Goal: Task Accomplishment & Management: Complete application form

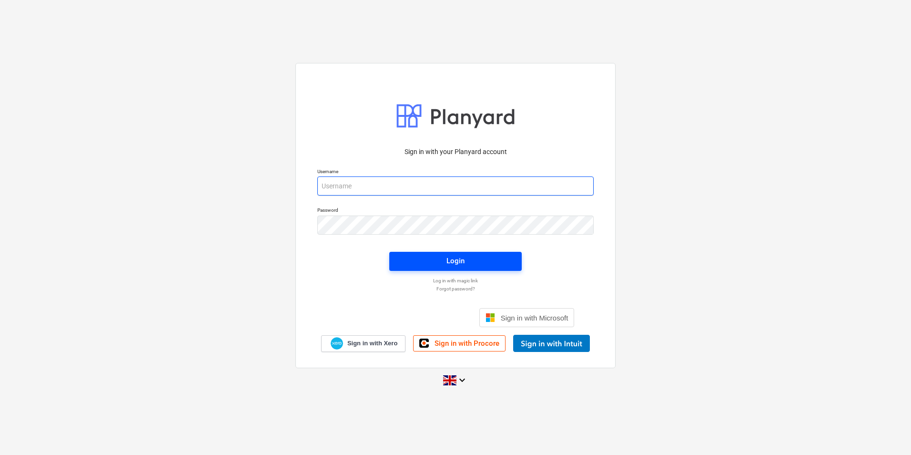
type input "[EMAIL_ADDRESS][DOMAIN_NAME]"
click at [462, 261] on div "Login" at bounding box center [455, 260] width 18 height 12
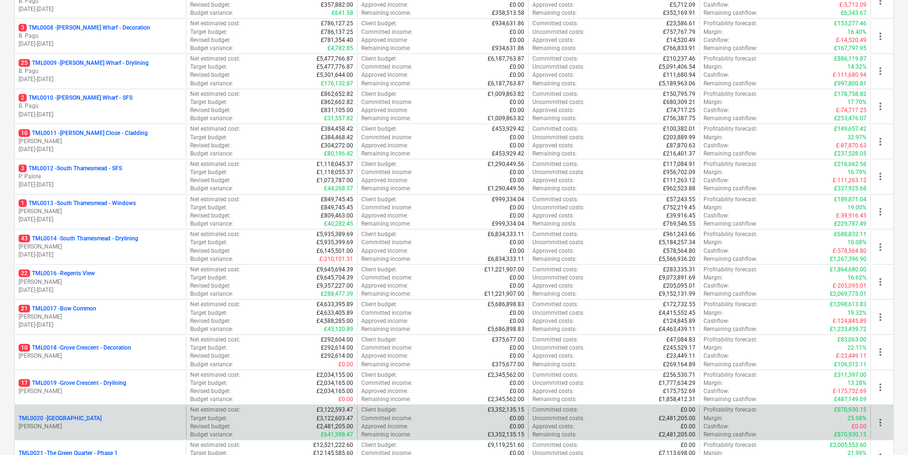
scroll to position [381, 0]
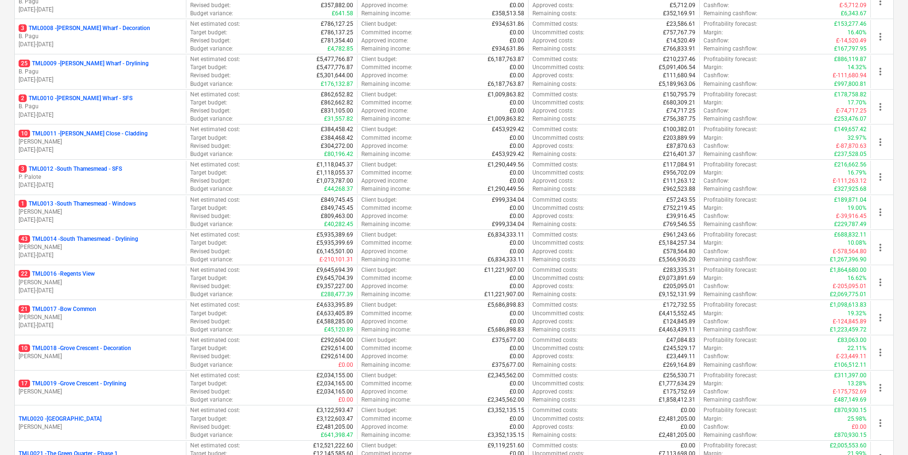
click at [103, 255] on p "[DATE] - [DATE]" at bounding box center [100, 255] width 163 height 8
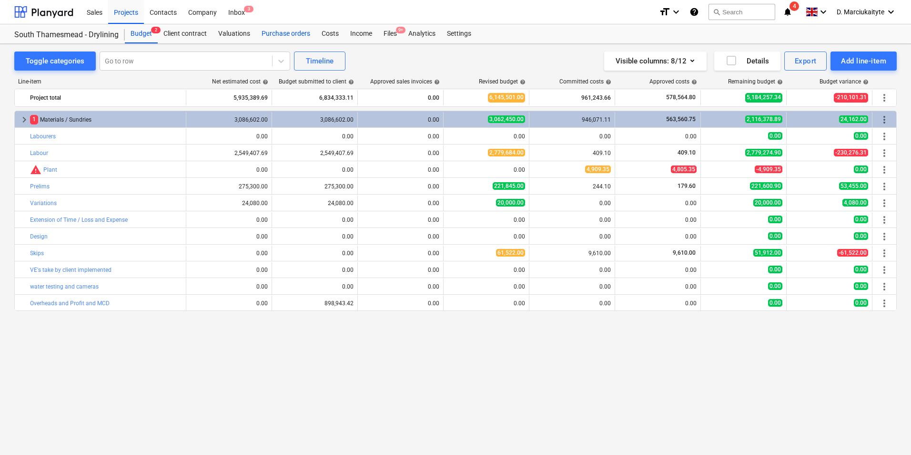
click at [293, 35] on div "Purchase orders" at bounding box center [286, 33] width 60 height 19
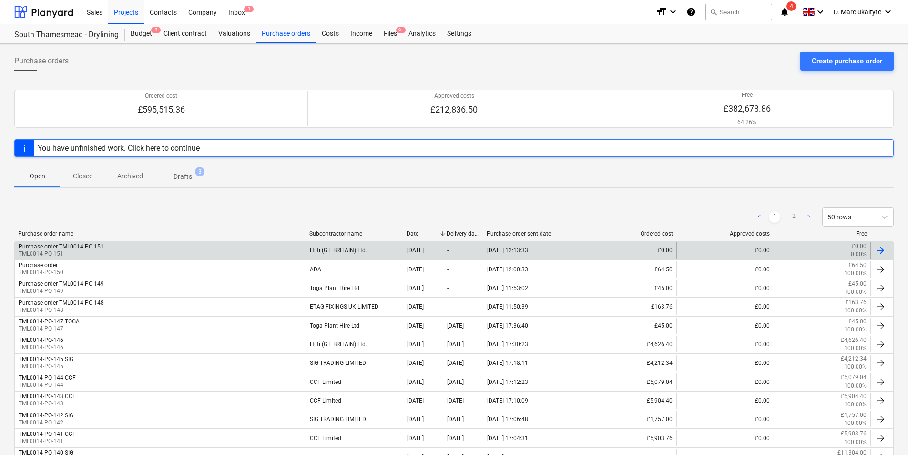
click at [275, 254] on div "Purchase order TML0014-PO-151 TML0014-PO-151" at bounding box center [160, 250] width 291 height 16
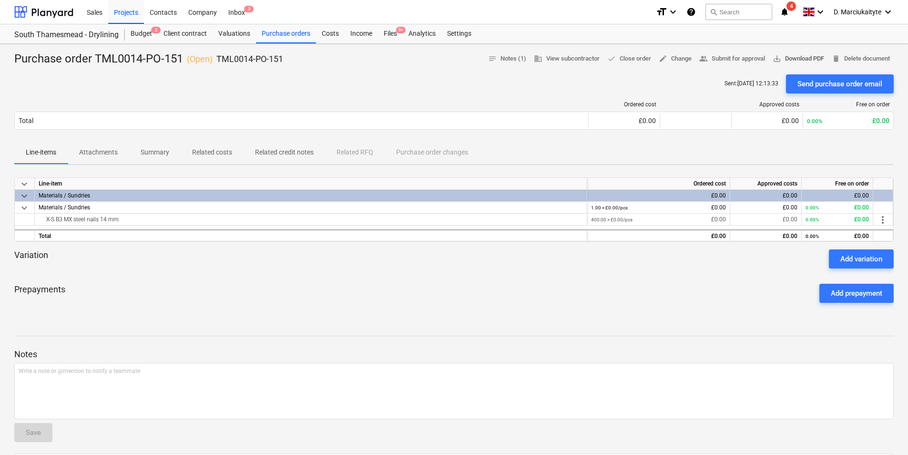
click at [788, 55] on span "save_alt Download PDF" at bounding box center [797, 58] width 51 height 11
click at [296, 39] on div "Purchase orders" at bounding box center [286, 33] width 60 height 19
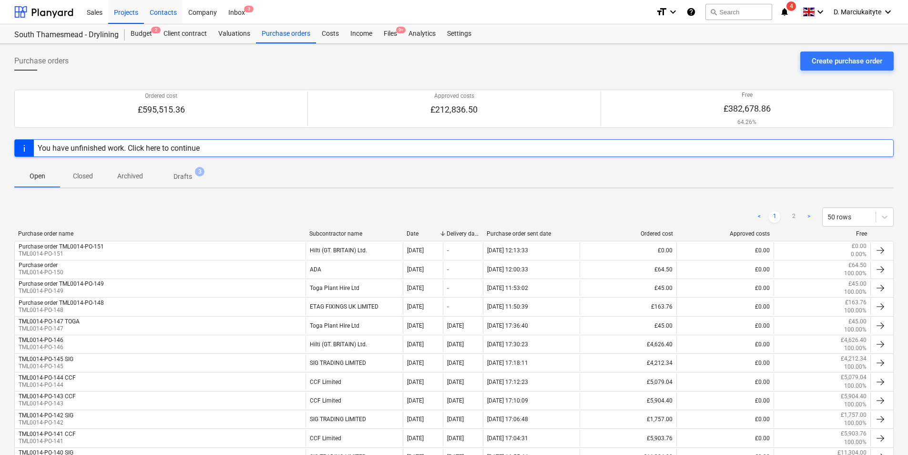
click at [145, 11] on div "Contacts" at bounding box center [163, 12] width 39 height 24
click at [123, 12] on div "Projects" at bounding box center [126, 12] width 36 height 24
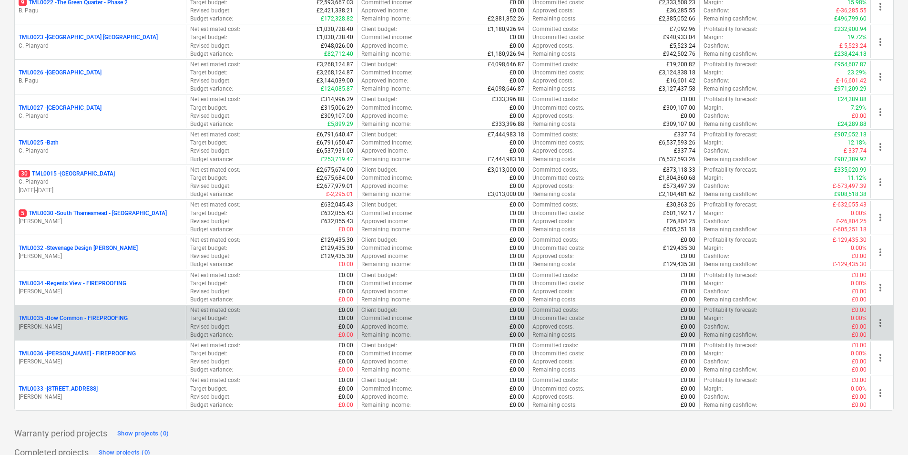
scroll to position [899, 0]
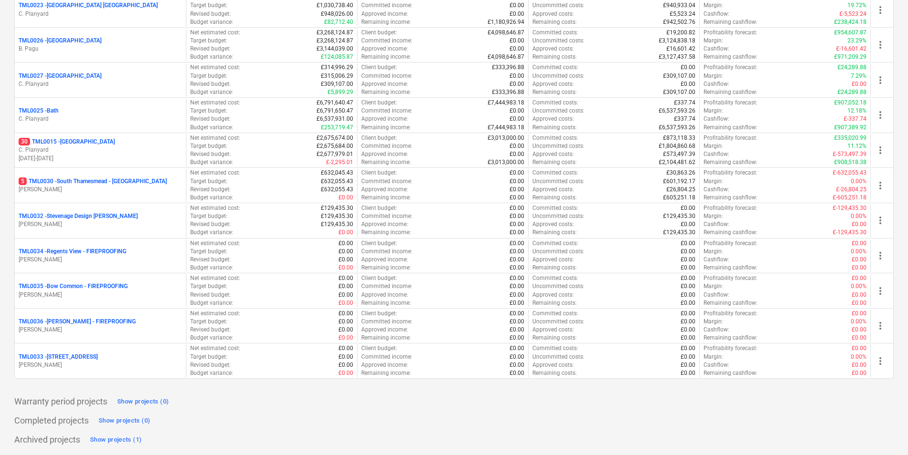
click at [146, 361] on p "[PERSON_NAME]" at bounding box center [100, 365] width 163 height 8
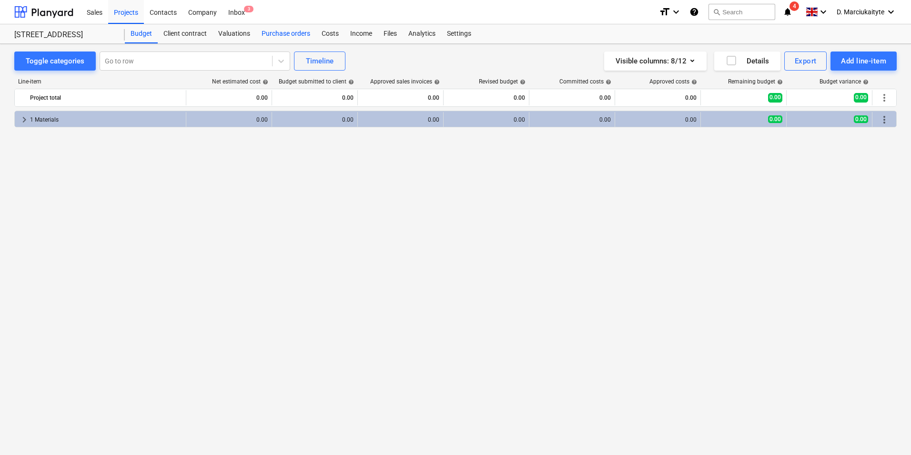
click at [287, 30] on div "Purchase orders" at bounding box center [286, 33] width 60 height 19
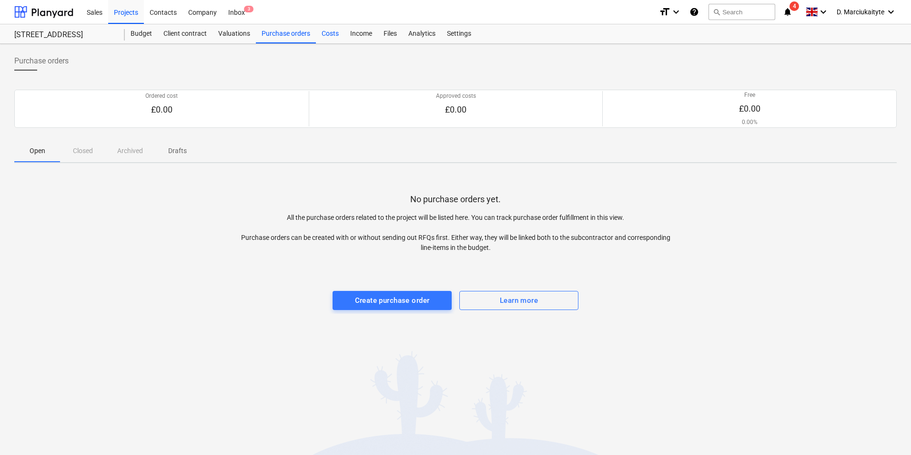
click at [326, 33] on div "Costs" at bounding box center [330, 33] width 29 height 19
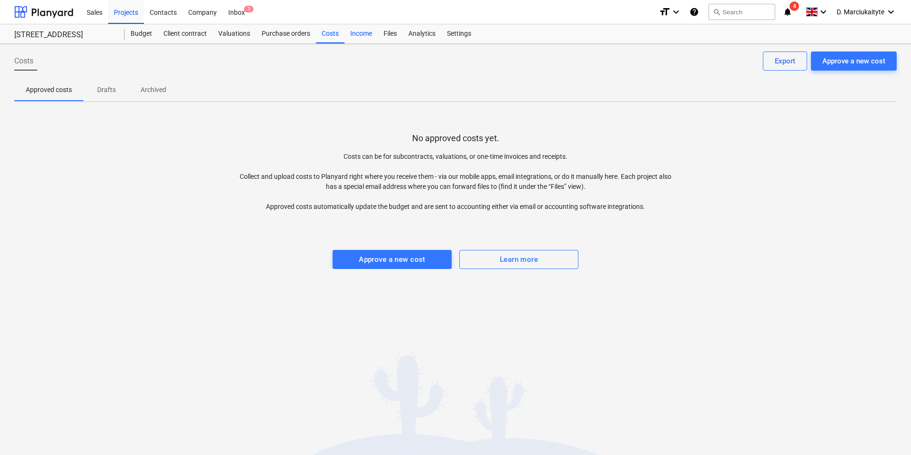
click at [361, 40] on div "Income" at bounding box center [360, 33] width 33 height 19
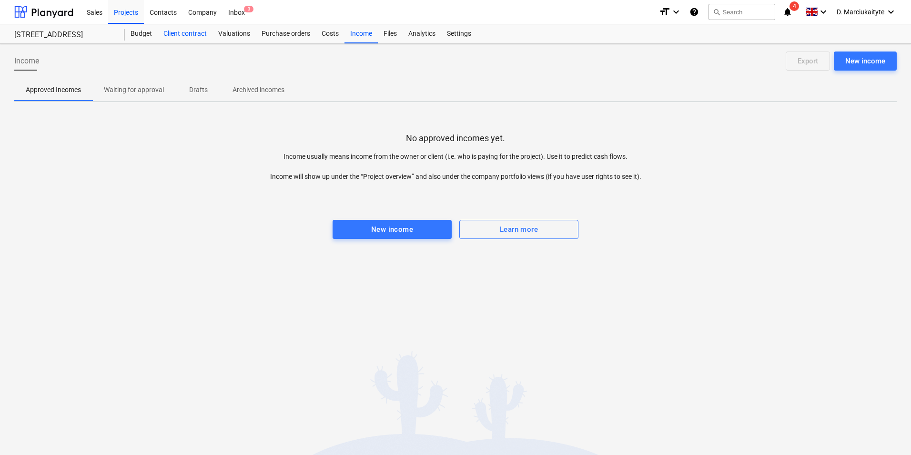
click at [182, 36] on div "Client contract" at bounding box center [185, 33] width 55 height 19
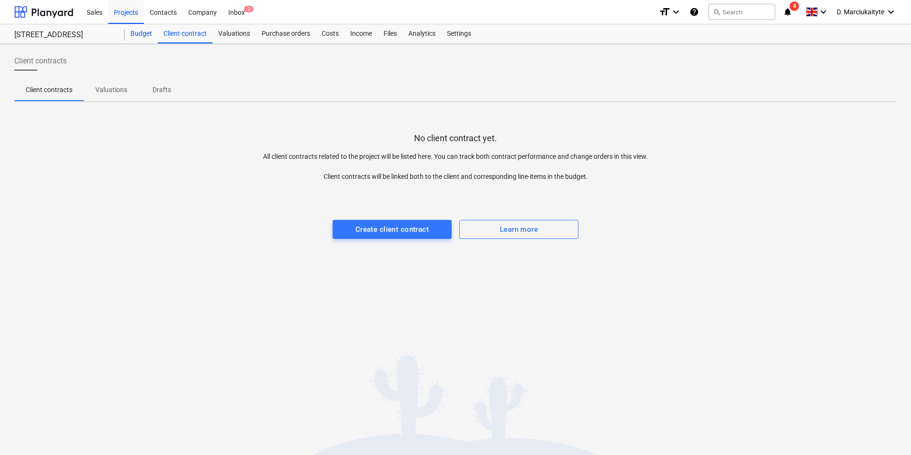
click at [141, 31] on div "Budget" at bounding box center [141, 33] width 33 height 19
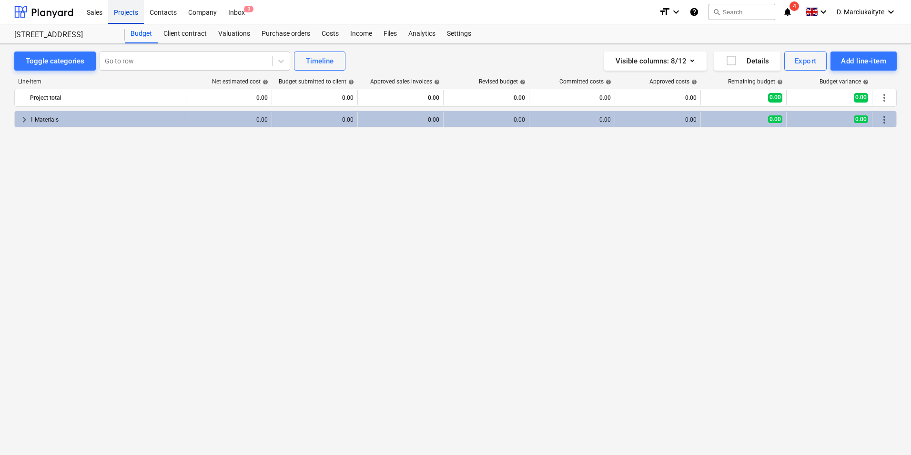
click at [111, 9] on div "Projects" at bounding box center [126, 12] width 36 height 24
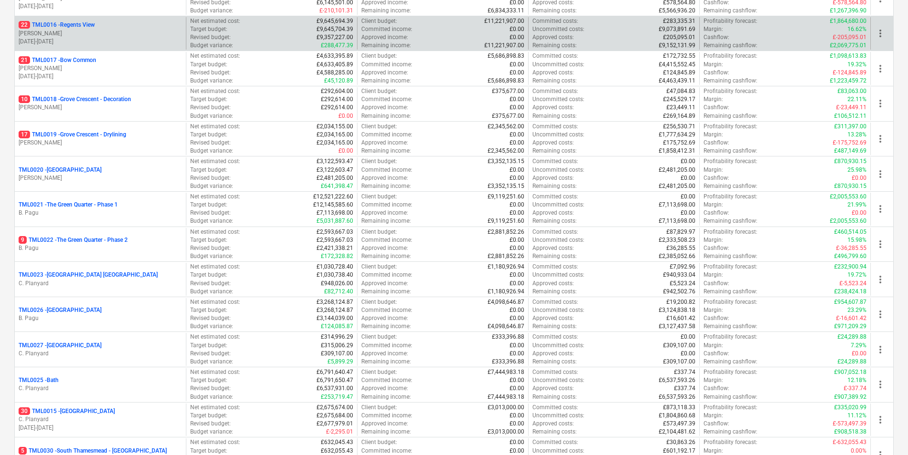
scroll to position [476, 0]
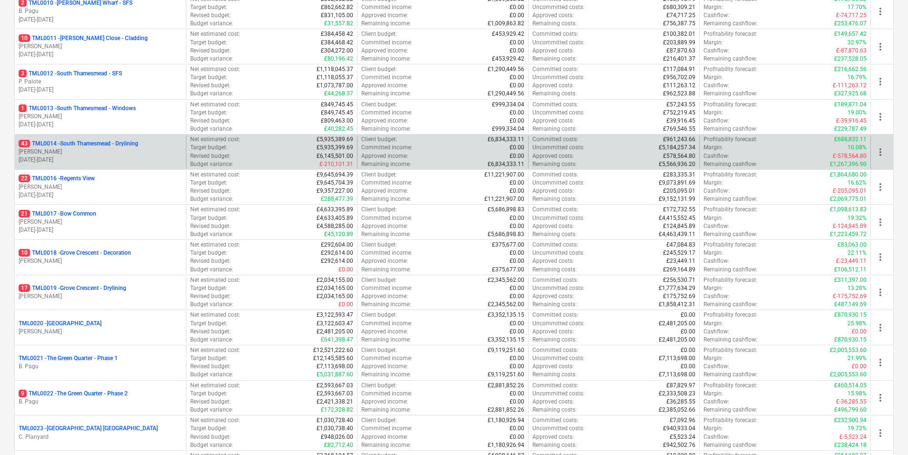
click at [87, 154] on p "[PERSON_NAME]" at bounding box center [100, 152] width 163 height 8
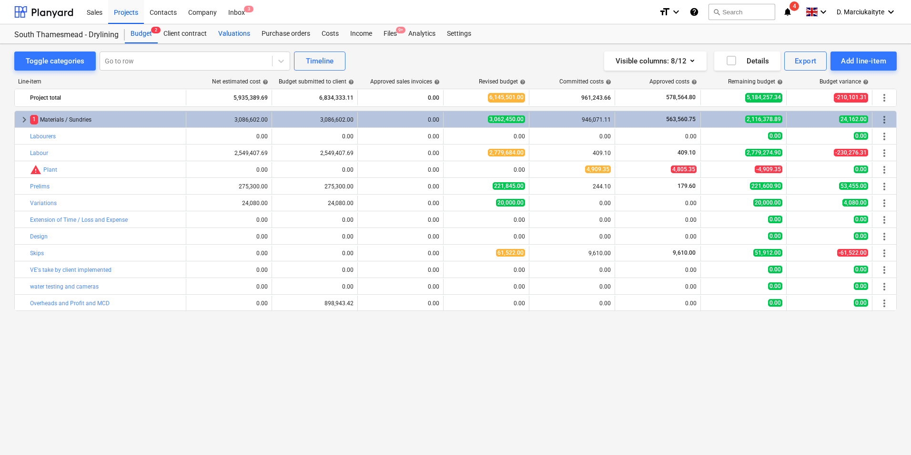
click at [235, 34] on div "Valuations" at bounding box center [233, 33] width 43 height 19
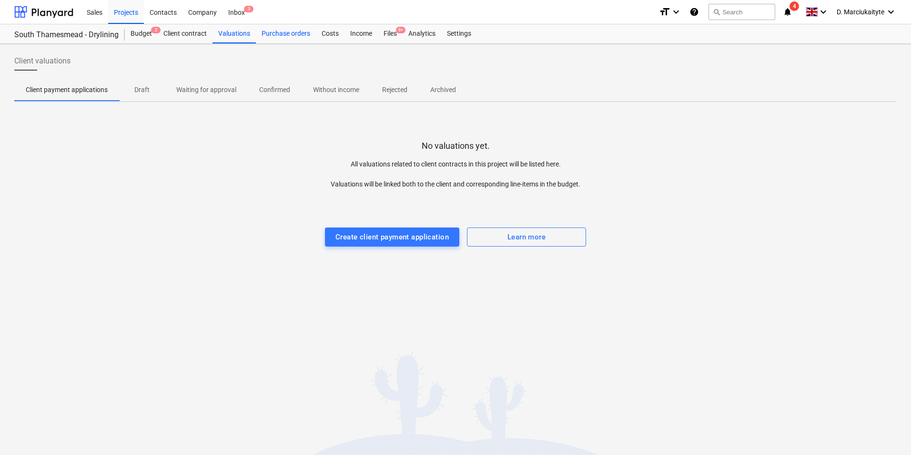
click at [265, 38] on div "Purchase orders" at bounding box center [286, 33] width 60 height 19
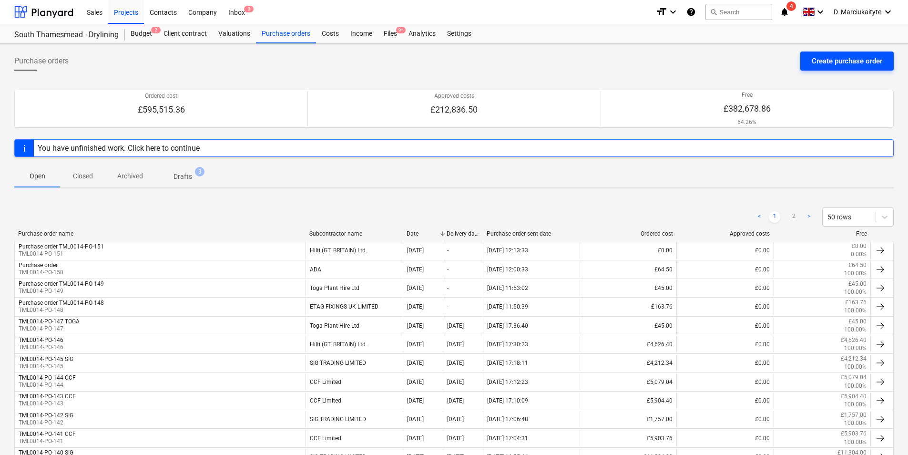
click at [821, 56] on div "Create purchase order" at bounding box center [846, 61] width 71 height 12
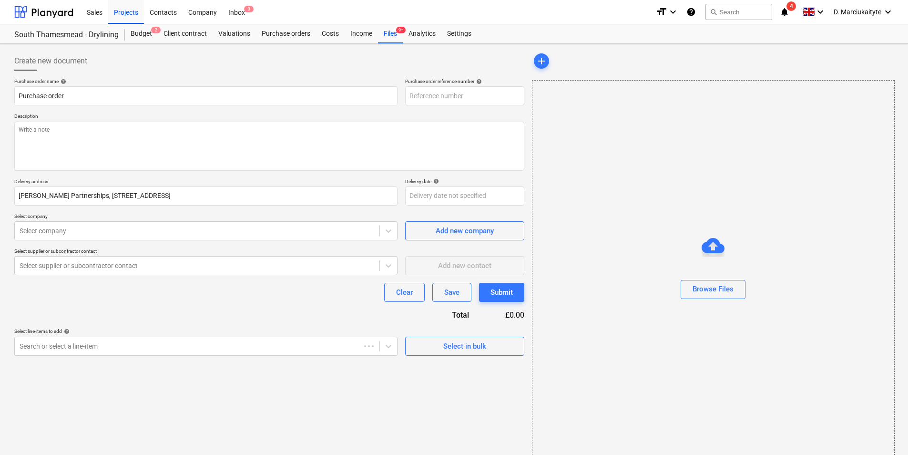
type textarea "x"
type input "TML0014-PO-152"
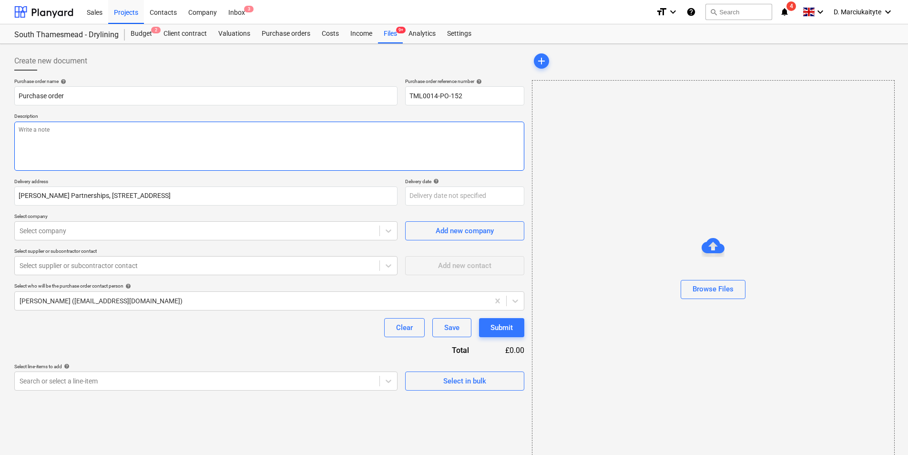
click at [197, 138] on textarea at bounding box center [269, 145] width 510 height 49
type textarea "x"
type textarea "G"
type textarea "x"
type textarea "Go"
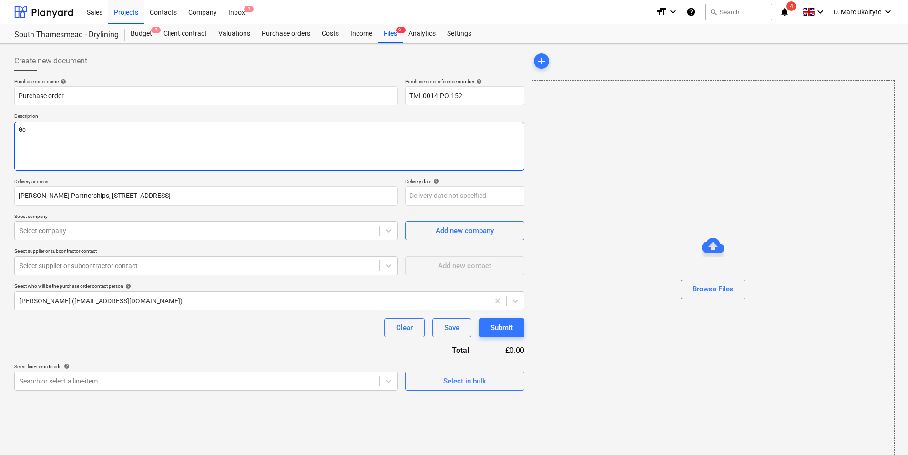
type textarea "x"
type textarea "Goo"
type textarea "x"
type textarea "Good"
type textarea "x"
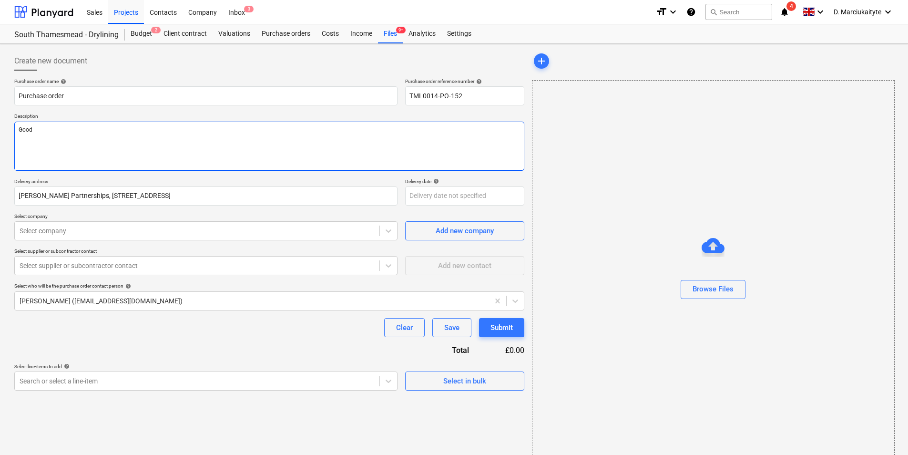
type textarea "Good"
type textarea "x"
type textarea "Good m"
type textarea "x"
type textarea "Good mo"
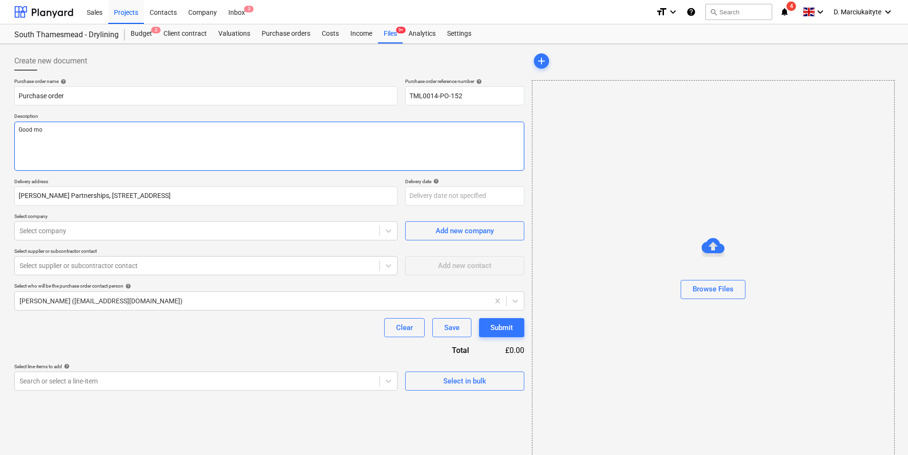
type textarea "x"
type textarea "Good mor"
type textarea "x"
type textarea "Good morn"
type textarea "x"
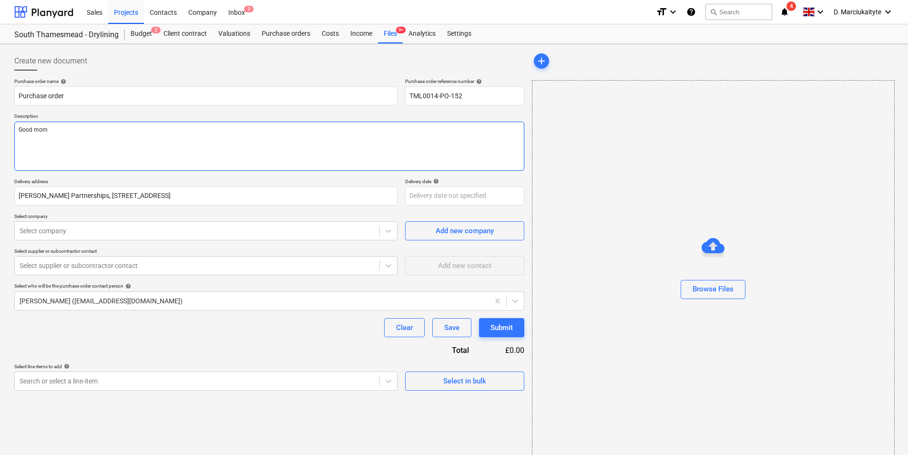
type textarea "Good morni"
type textarea "x"
type textarea "Good mornin"
type textarea "x"
type textarea "Good morning"
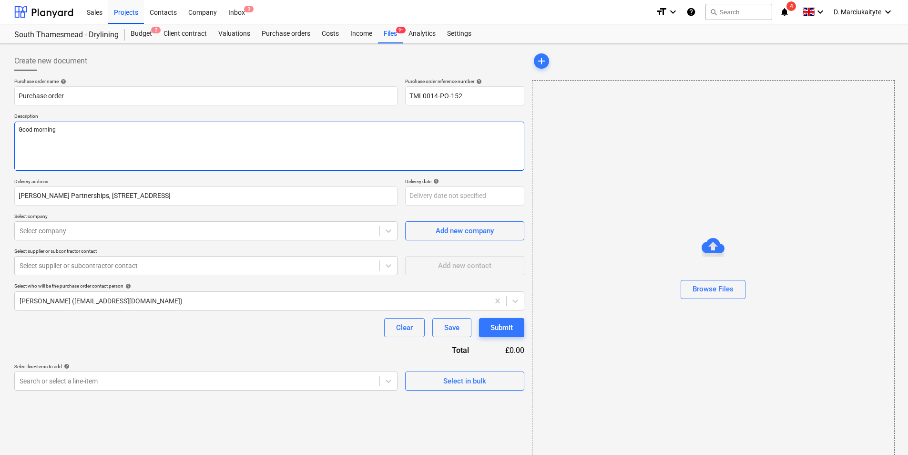
type textarea "x"
type textarea "Good morning,"
type textarea "x"
type textarea "Good morning,"
type textarea "x"
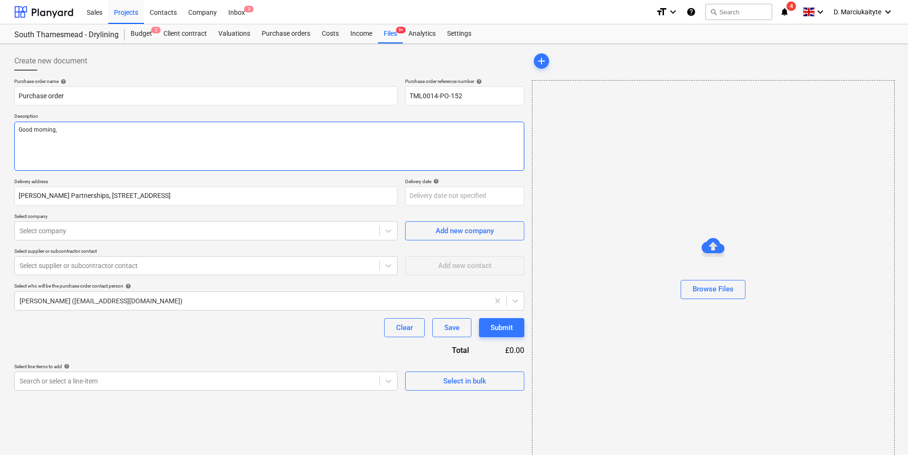
type textarea "Good morning,"
type textarea "x"
type textarea "Good morning, O"
type textarea "x"
type textarea "Good morning,"
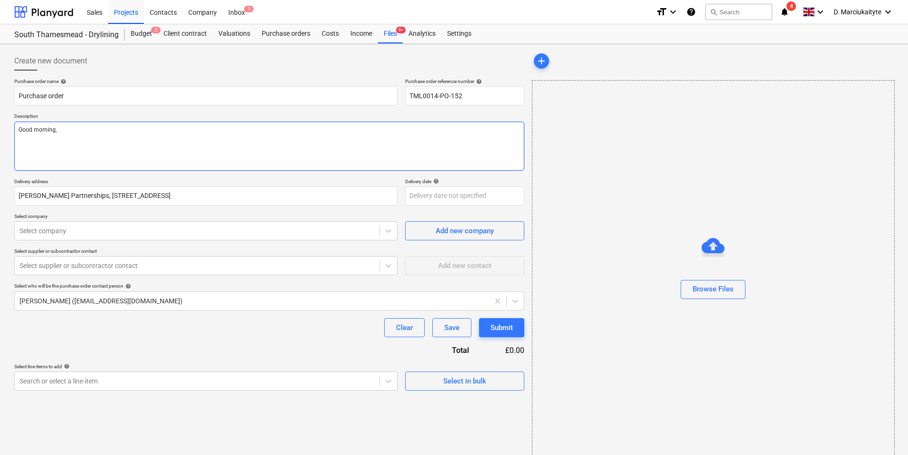
type textarea "x"
type textarea "Good morning, P"
type textarea "x"
type textarea "Good morning, Pl"
type textarea "x"
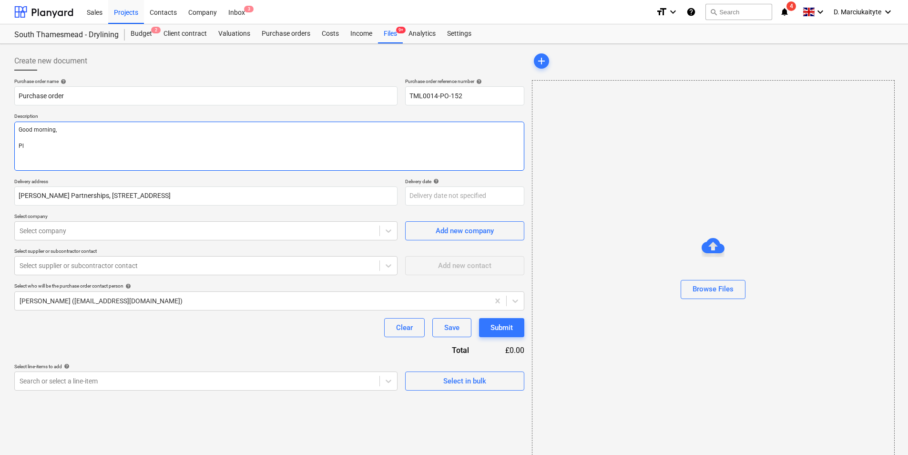
type textarea "Good morning, Ple"
type textarea "x"
type textarea "Good morning, [GEOGRAPHIC_DATA]"
type textarea "x"
type textarea "Good morning, Pleas"
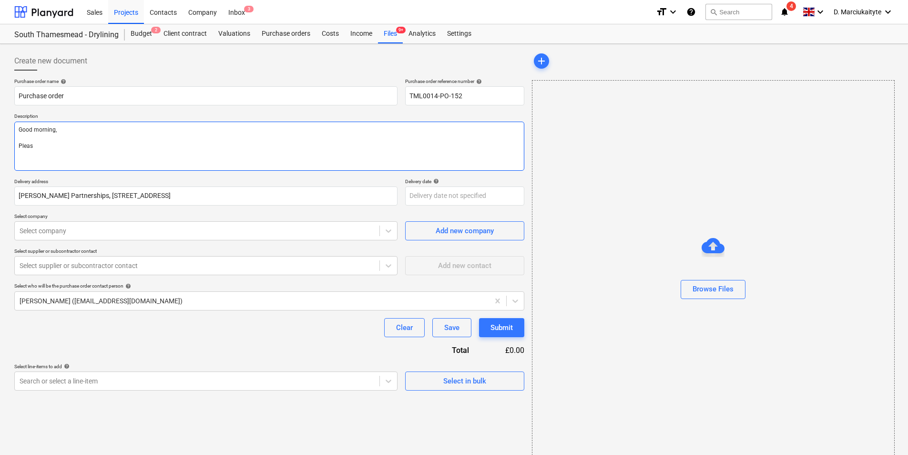
type textarea "x"
type textarea "Good morning, Please"
type textarea "x"
type textarea "Good morning, Please"
type textarea "x"
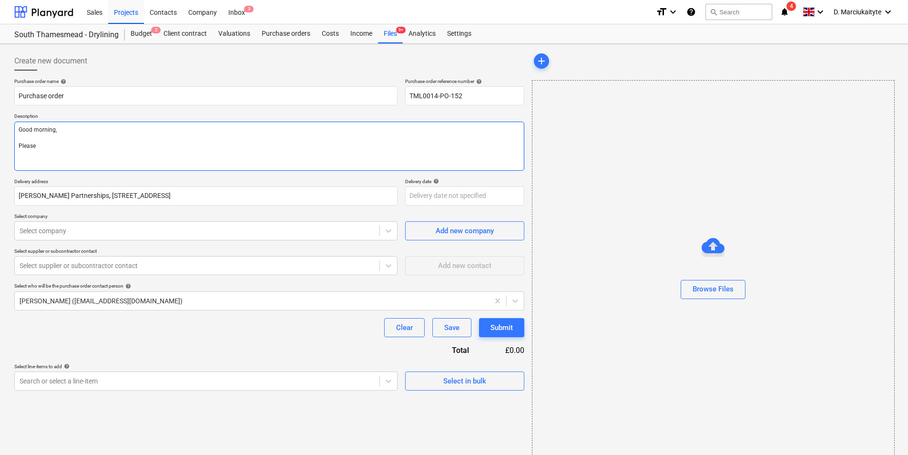
type textarea "Good morning, Please p"
type textarea "x"
type textarea "Good morning, Please pr"
type textarea "x"
type textarea "Good morning, Please pro"
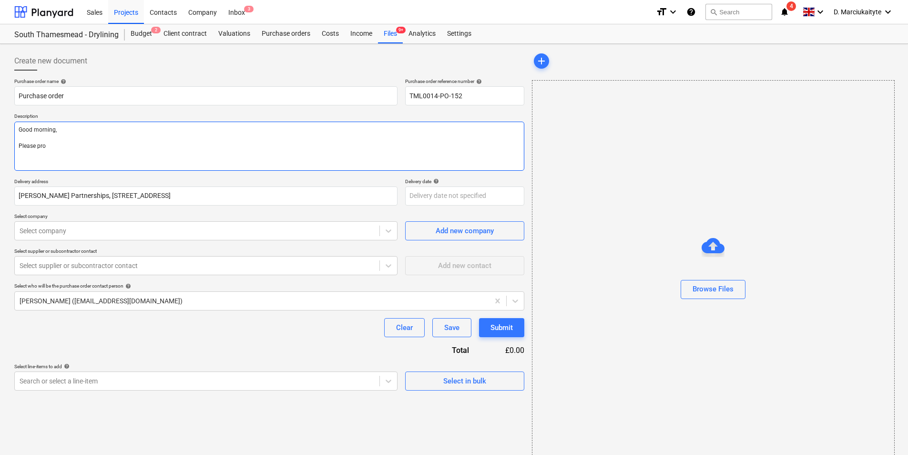
type textarea "x"
type textarea "Good morning, Please proc"
type textarea "x"
type textarea "Good morning, Please proce"
type textarea "x"
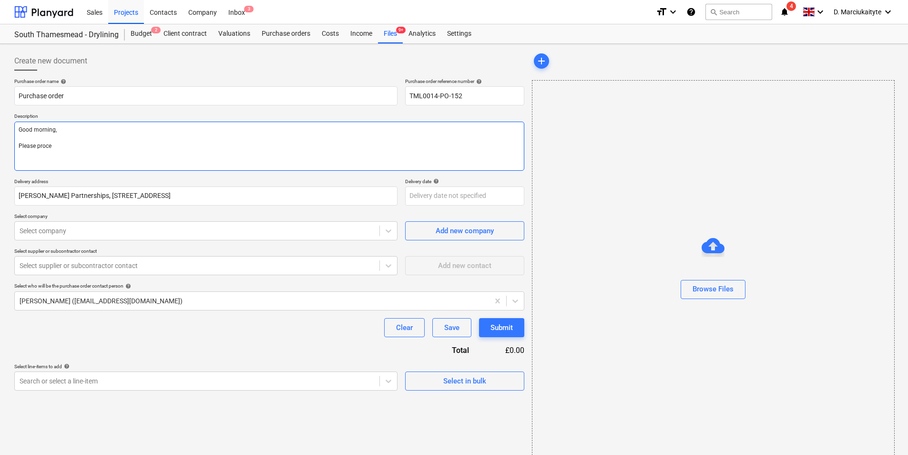
type textarea "Good morning, Please procee"
type textarea "x"
type textarea "Good morning, Please proceed"
type textarea "x"
type textarea "Good morning, Please proceed"
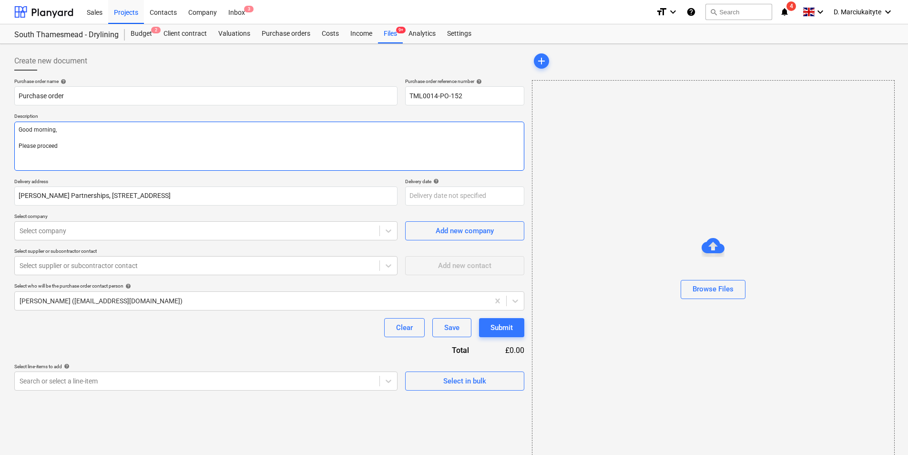
type textarea "x"
type textarea "Good morning, Please proceed w"
type textarea "x"
type textarea "Good morning, Please proceed wi"
type textarea "x"
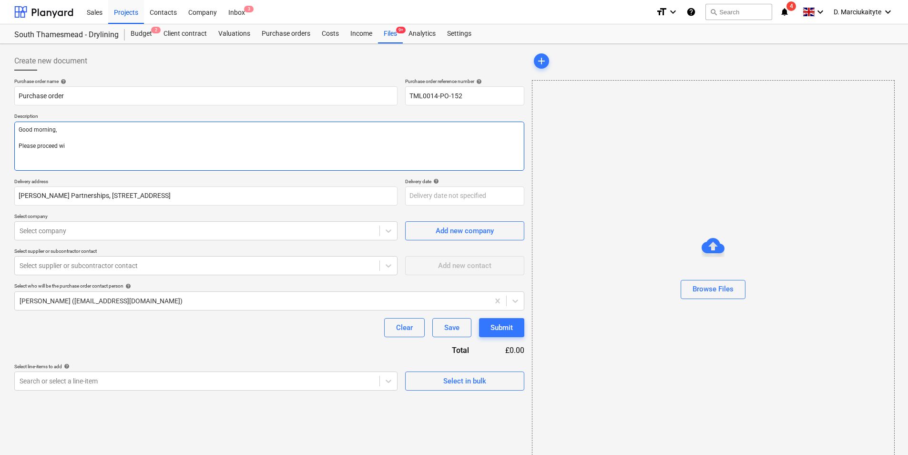
type textarea "Good morning, Please proceed wit"
type textarea "x"
type textarea "Good morning, Please proceed with"
type textarea "x"
type textarea "Good morning, Please proceed with"
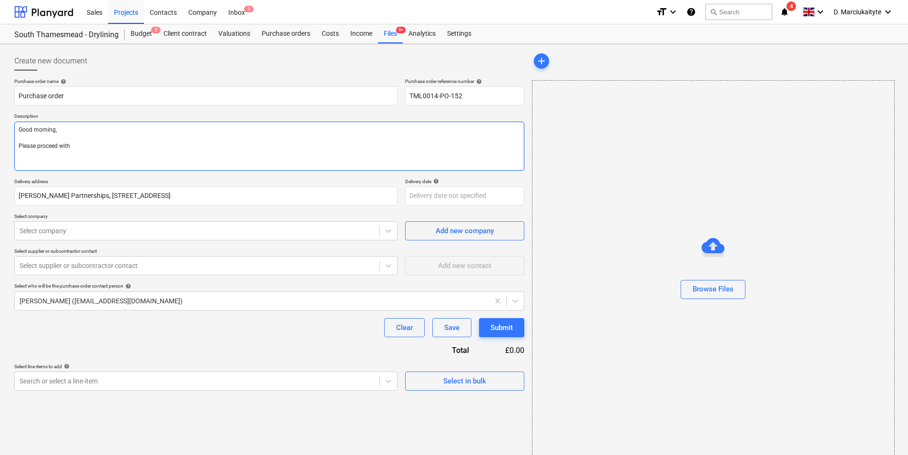
type textarea "x"
type textarea "Good morning, Please proceed with at"
type textarea "x"
type textarea "Good morning, Please proceed with att"
type textarea "x"
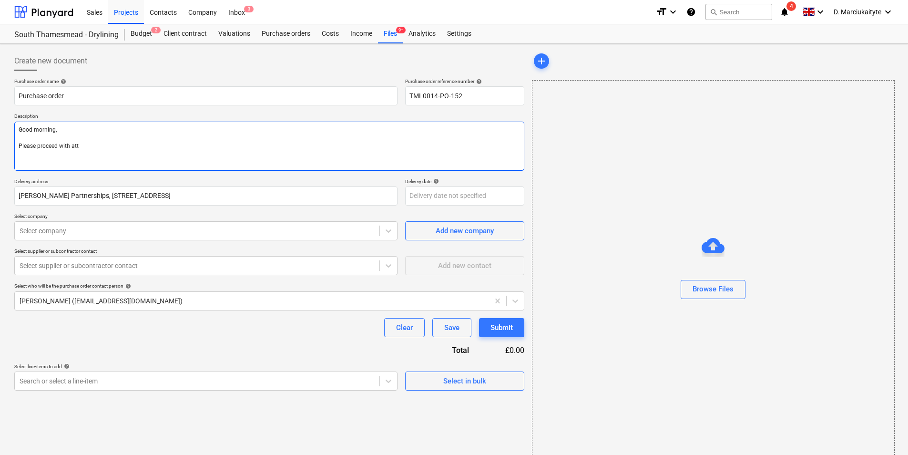
type textarea "Good morning, Please proceed with atta"
type textarea "x"
type textarea "Good morning, Please proceed with attac"
type textarea "x"
type textarea "Good morning, Please proceed with attace"
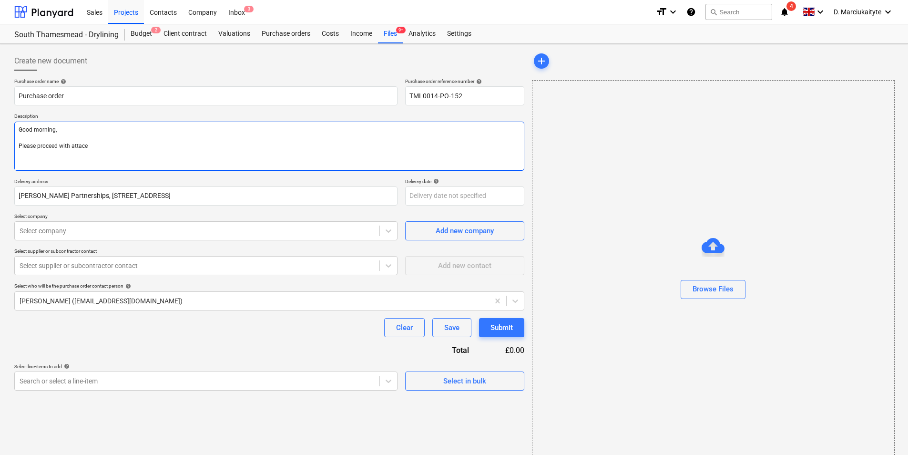
type textarea "x"
type textarea "Good morning, Please proceed with attaceh"
type textarea "x"
type textarea "Good morning, Please proceed with attacehd"
type textarea "x"
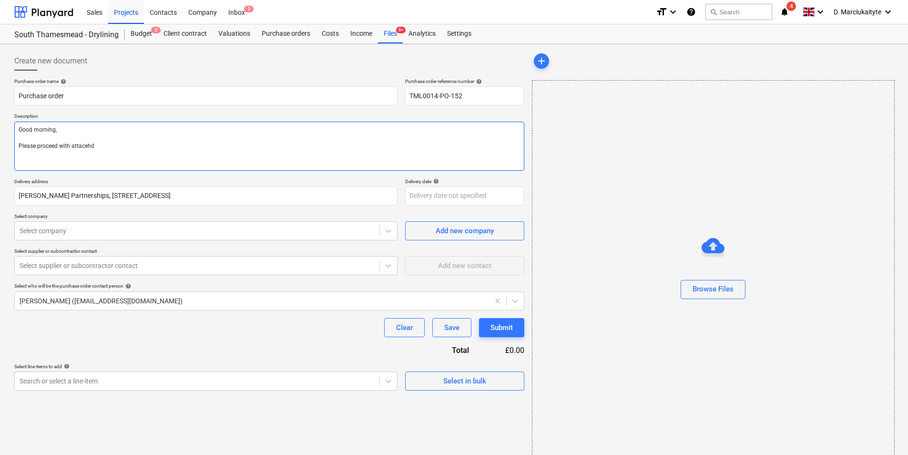
type textarea "Good morning, Please proceed with attacehd"
type textarea "x"
type textarea "Good morning, Please proceed with attacehd"
type textarea "x"
type textarea "Good morning, Please proceed with attaceh"
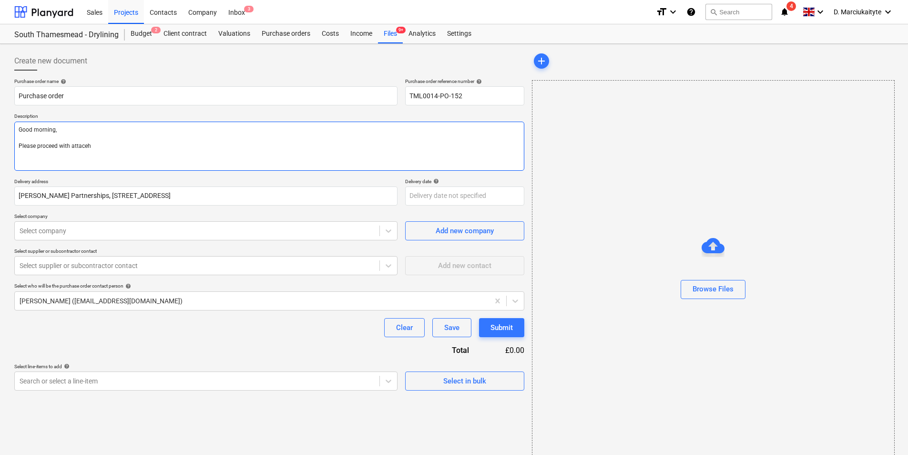
type textarea "x"
type textarea "Good morning, Please proceed with attace"
type textarea "x"
type textarea "Good morning, Please proceed with attac"
type textarea "x"
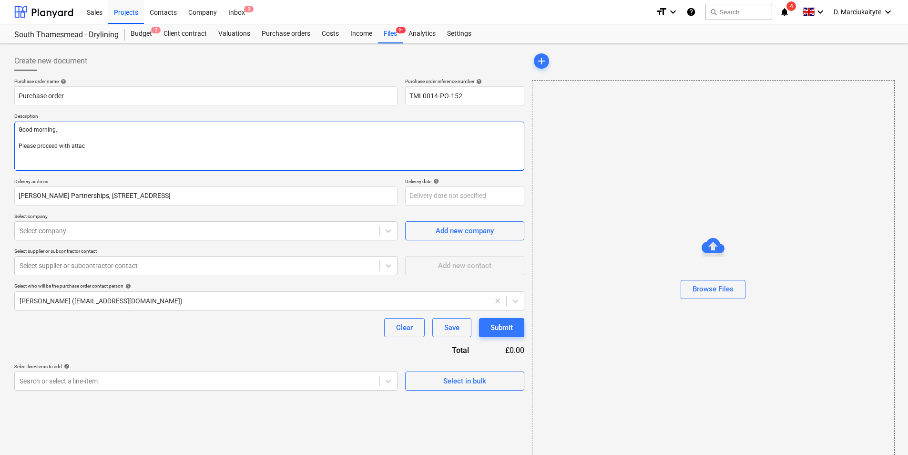
type textarea "Good morning, Please proceed with atta"
type textarea "x"
type textarea "Good morning, Please proceed with attac"
type textarea "x"
type textarea "Good morning, Please proceed with attach"
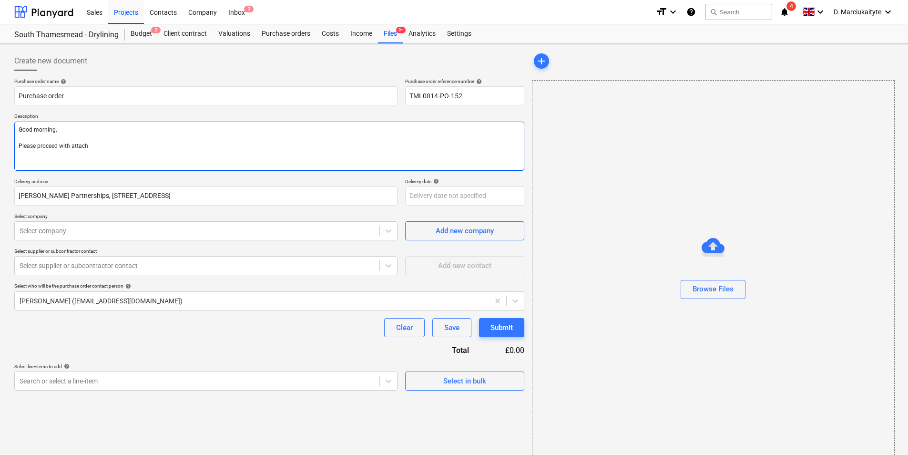
type textarea "x"
type textarea "Good morning, Please proceed with attache"
type textarea "x"
type textarea "Good morning, Please proceed with attached"
type textarea "x"
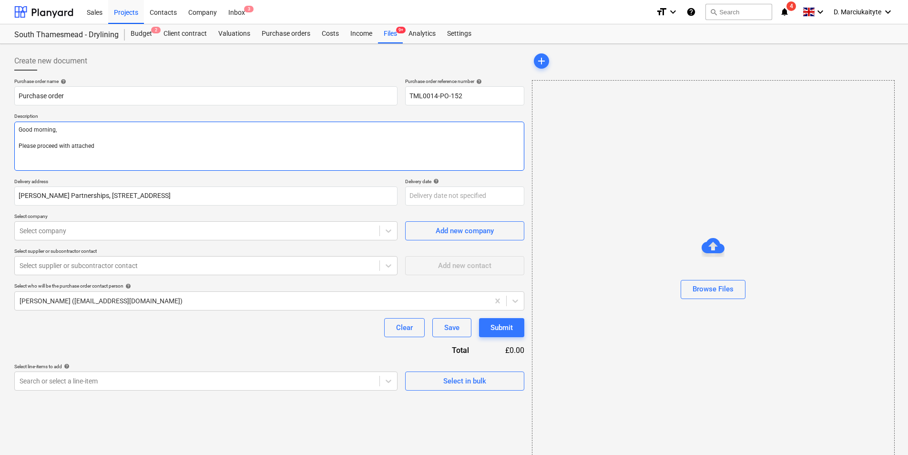
type textarea "Good morning, Please proceed with attached"
type textarea "x"
type textarea "Good morning, Please proceed with attached o"
type textarea "x"
type textarea "Good morning, Please proceed with attached or"
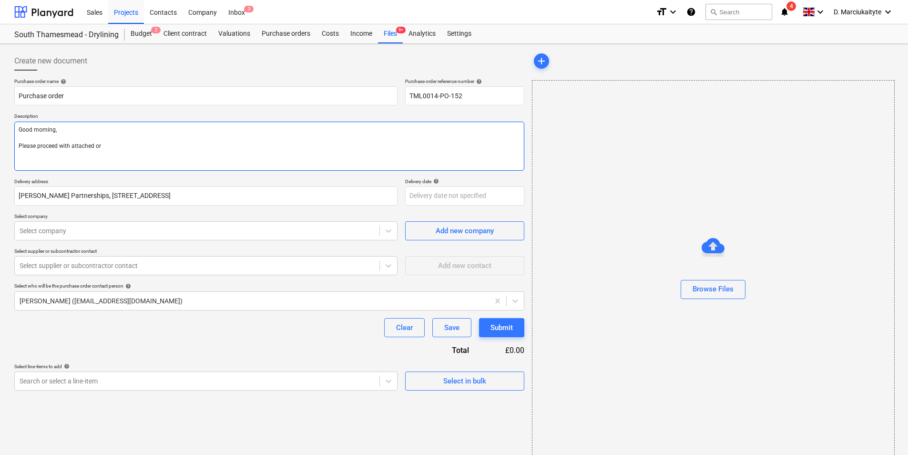
type textarea "x"
type textarea "Good morning, Please proceed with attached ord"
type textarea "x"
type textarea "Good morning, Please proceed with attached orde"
type textarea "x"
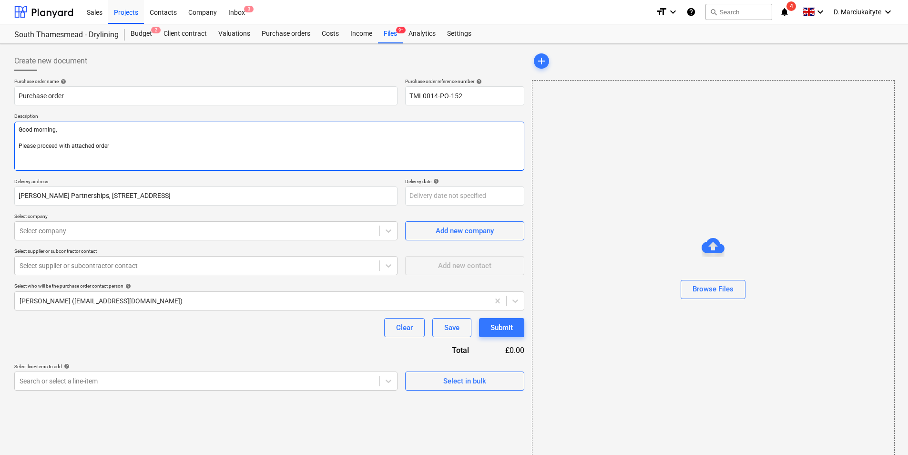
type textarea "Good morning, Please proceed with attached order"
type textarea "x"
type textarea "Good morning, Please proceed with attached order"
type textarea "x"
type textarea "Good morning, Please proceed with attached order."
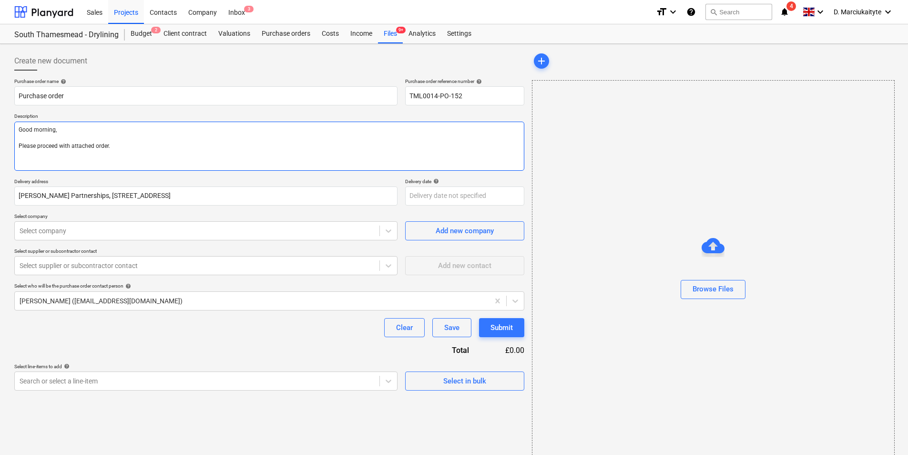
type textarea "x"
type textarea "Good morning, Please proceed with attached order."
type textarea "x"
type textarea "Good morning, Please proceed with attached order."
type textarea "x"
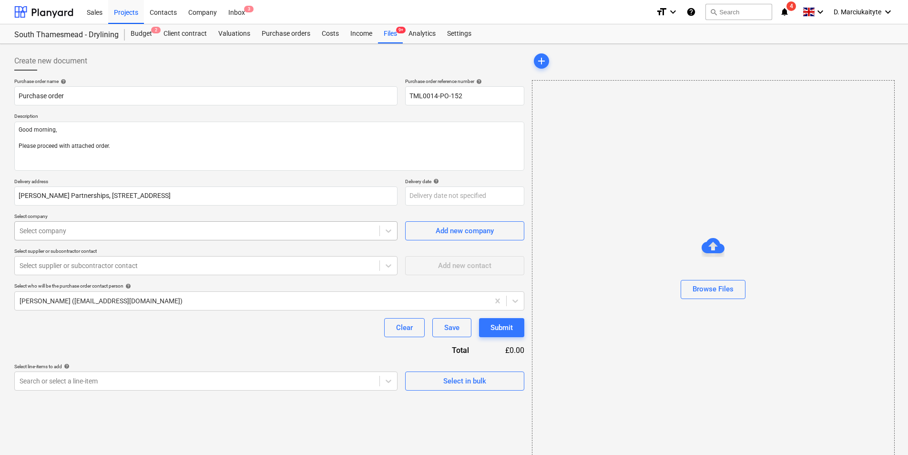
click at [267, 232] on div at bounding box center [197, 231] width 355 height 10
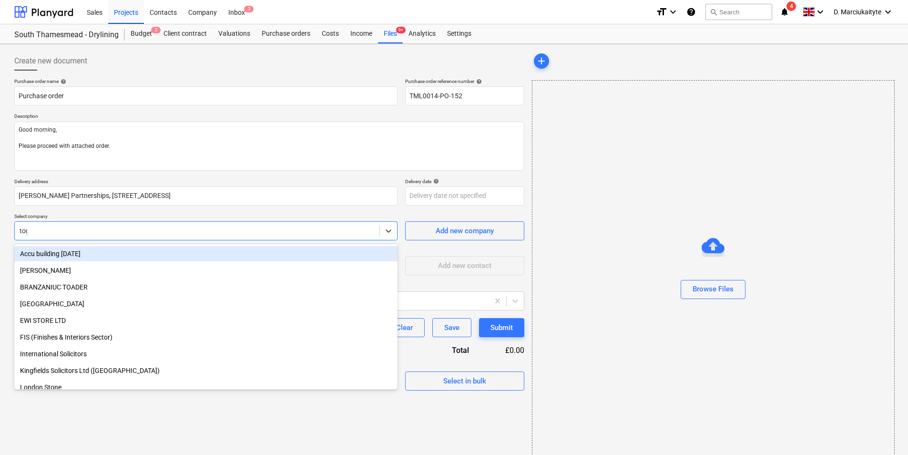
type input "toga"
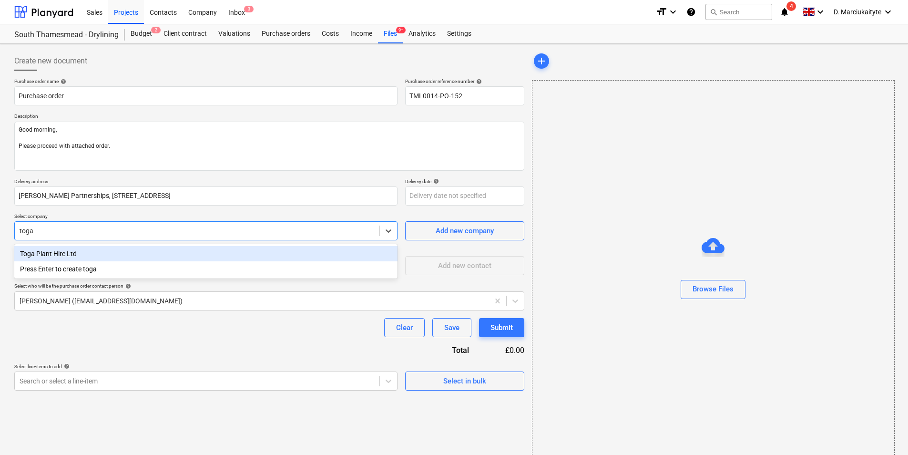
type textarea "x"
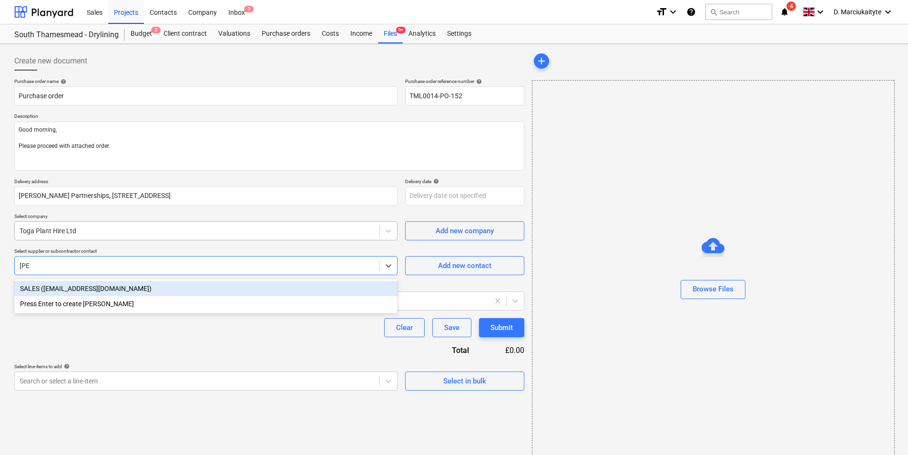
type input "sale"
type textarea "x"
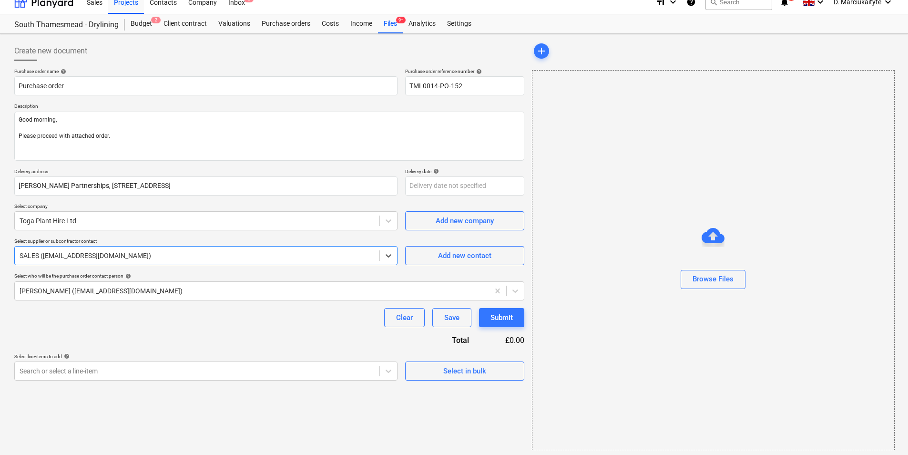
scroll to position [13, 0]
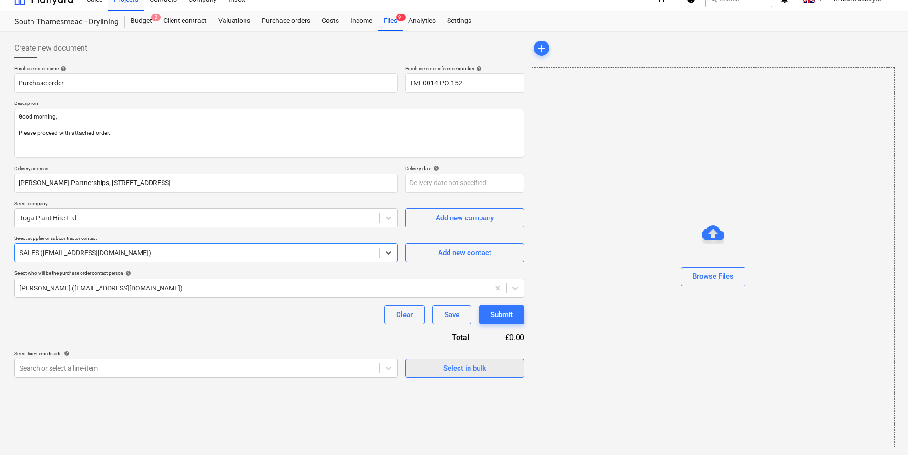
click at [501, 366] on span "Select in bulk" at bounding box center [464, 368] width 95 height 12
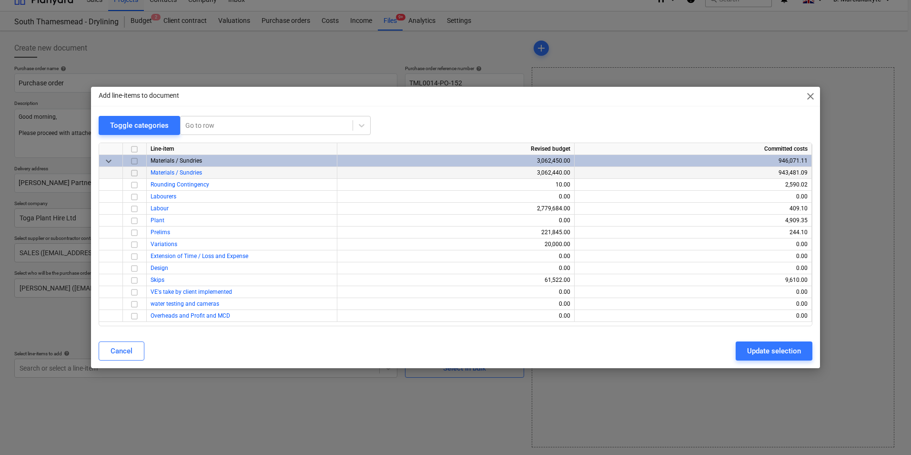
drag, startPoint x: 131, startPoint y: 175, endPoint x: 147, endPoint y: 177, distance: 15.9
click at [131, 175] on input "checkbox" at bounding box center [134, 172] width 11 height 11
click at [762, 347] on div "Update selection" at bounding box center [774, 350] width 54 height 12
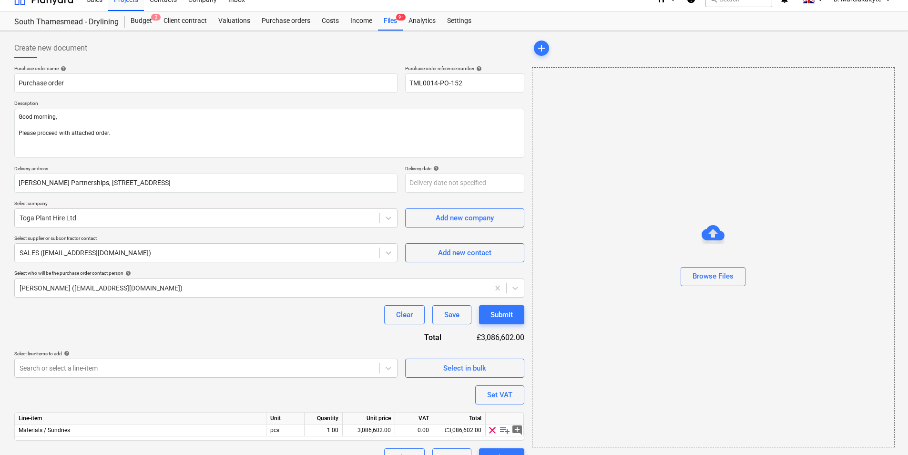
scroll to position [33, 0]
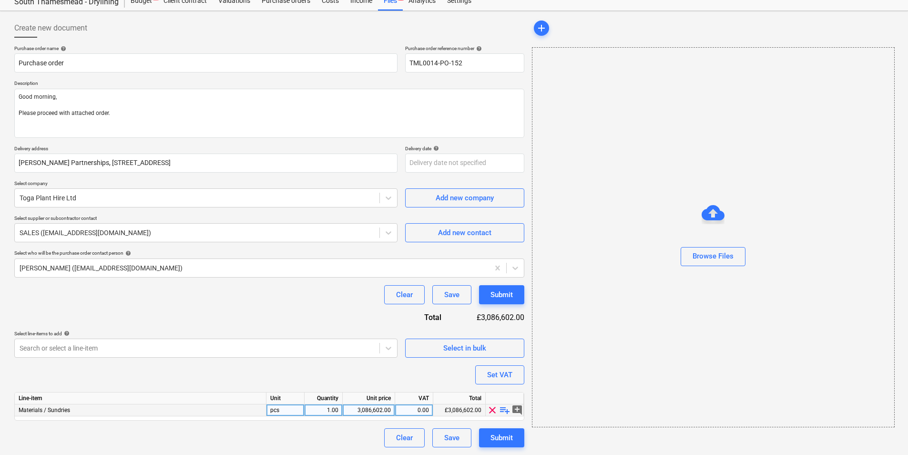
click at [504, 410] on span "playlist_add" at bounding box center [504, 409] width 11 height 11
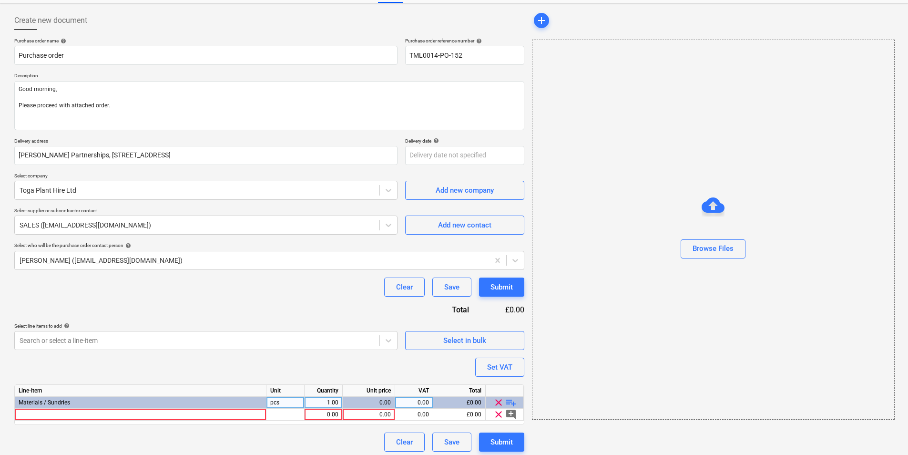
scroll to position [45, 0]
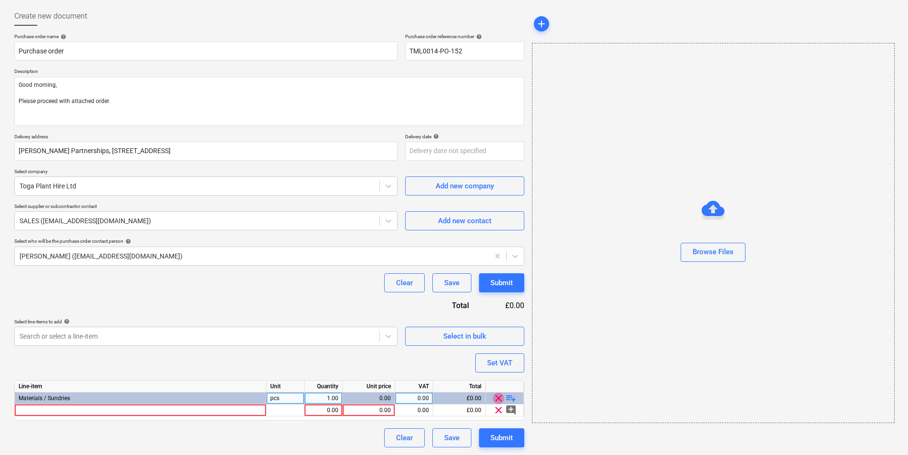
click at [498, 396] on span "clear" at bounding box center [498, 397] width 11 height 11
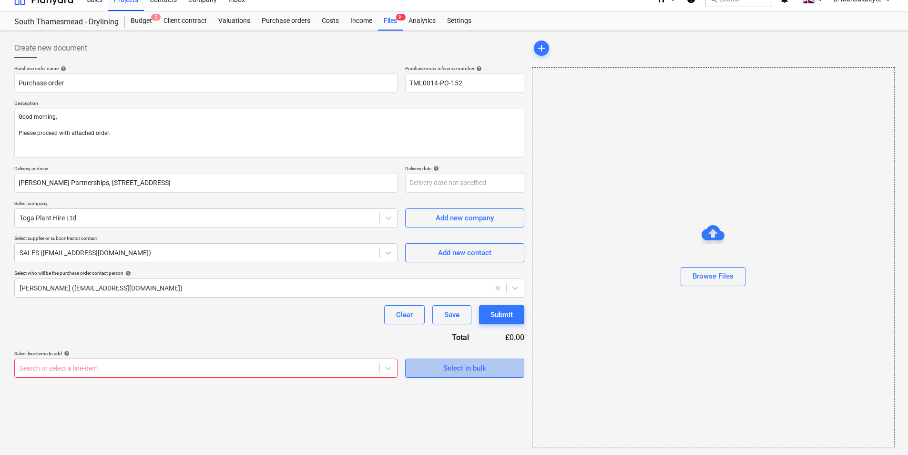
click at [445, 372] on div "Select in bulk" at bounding box center [464, 368] width 43 height 12
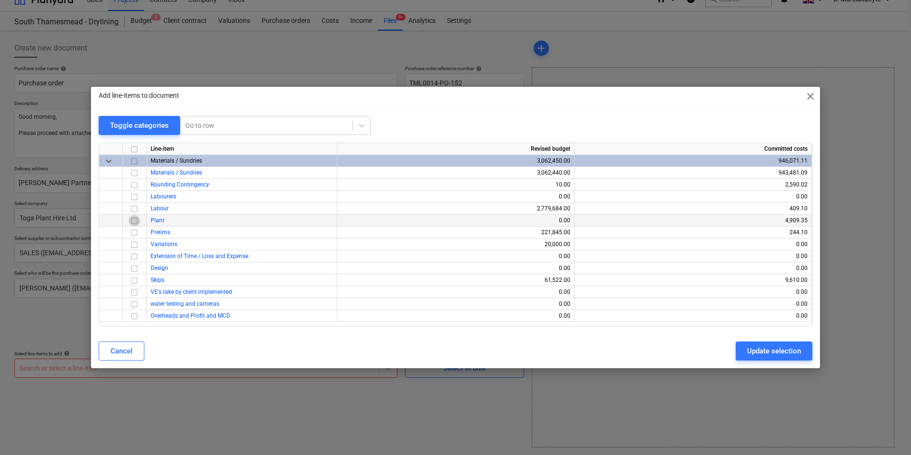
click at [134, 221] on input "checkbox" at bounding box center [134, 220] width 11 height 11
click at [769, 351] on div "Update selection" at bounding box center [774, 350] width 54 height 12
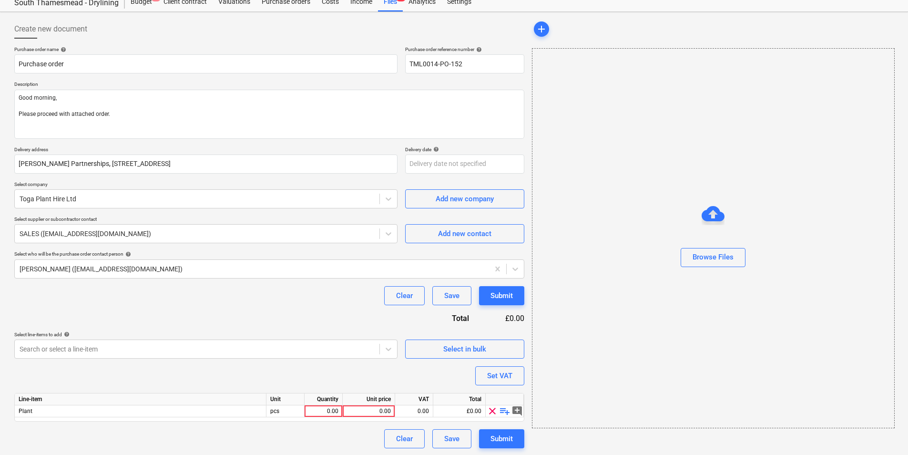
scroll to position [33, 0]
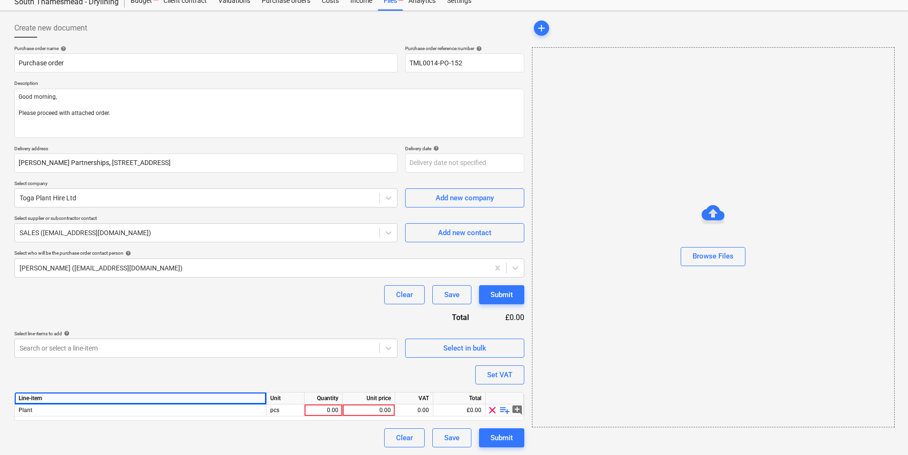
click at [146, 402] on div "Line-item" at bounding box center [141, 398] width 252 height 12
click at [148, 411] on div "Plant" at bounding box center [141, 410] width 252 height 12
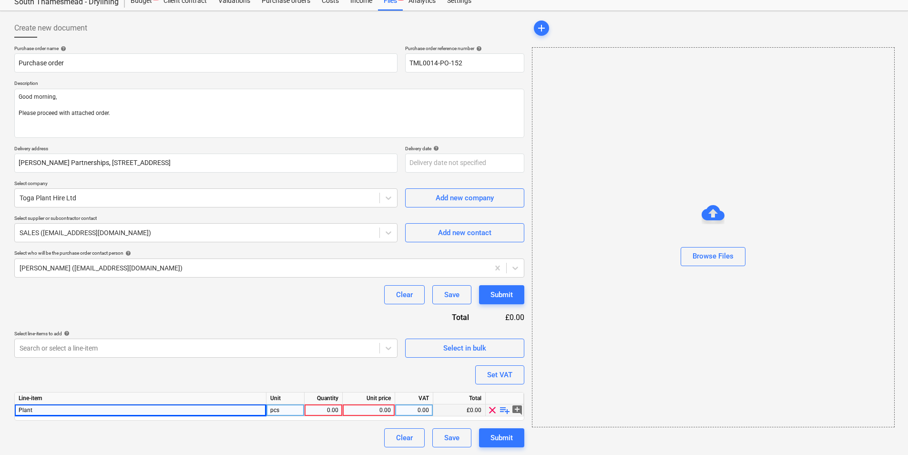
click at [503, 408] on span "playlist_add" at bounding box center [504, 409] width 11 height 11
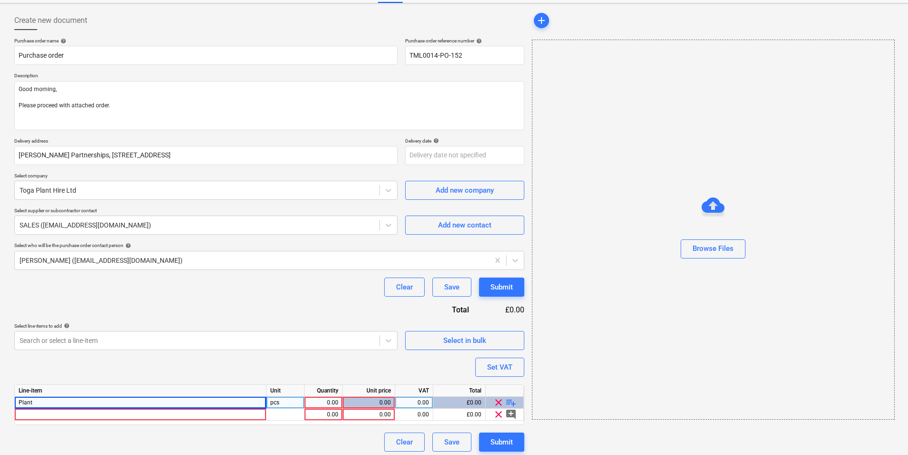
scroll to position [45, 0]
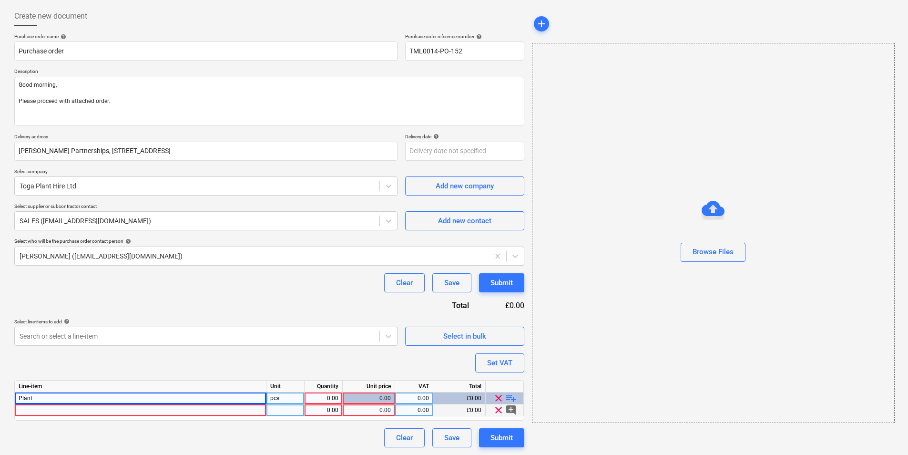
drag, startPoint x: 160, startPoint y: 419, endPoint x: 163, endPoint y: 412, distance: 7.7
click at [161, 419] on div "Line-item Unit Quantity Unit price VAT Total Plant pcs 0.00 0.00 0.00 £0.00 cle…" at bounding box center [269, 400] width 510 height 40
click at [165, 410] on div at bounding box center [141, 410] width 252 height 12
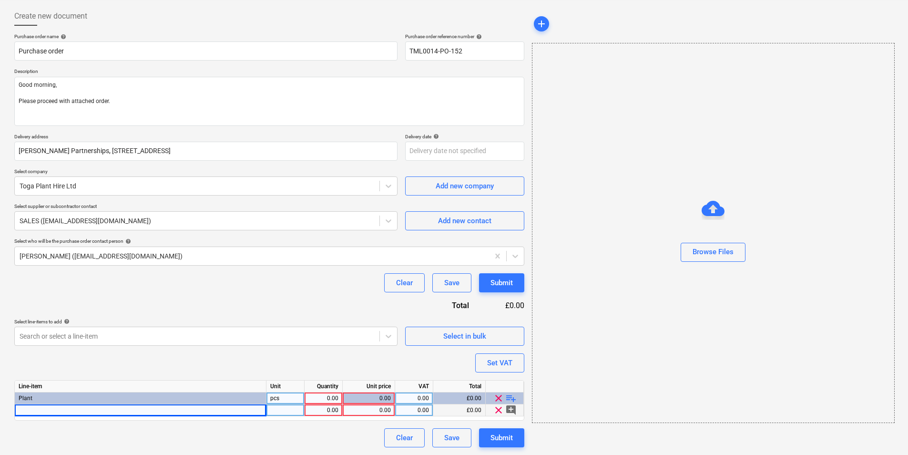
click at [166, 414] on div at bounding box center [141, 410] width 252 height 12
type textarea "x"
type input "delta deck"
type textarea "x"
click at [286, 409] on div at bounding box center [285, 410] width 38 height 12
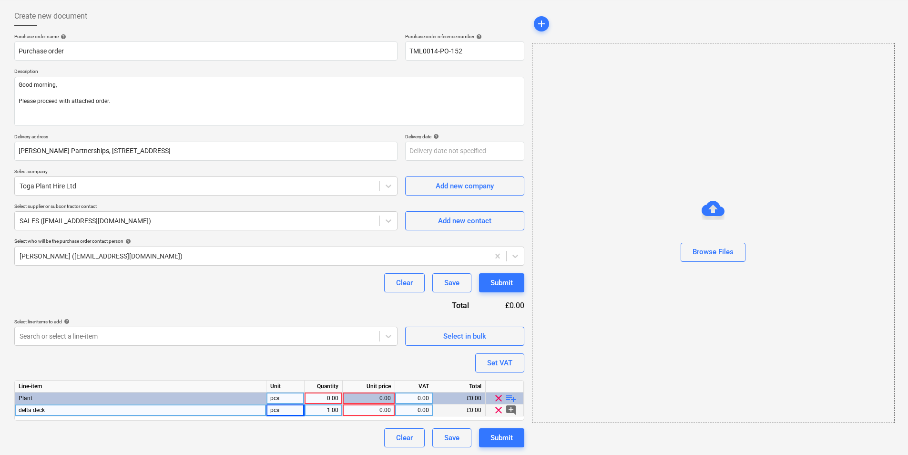
click at [335, 410] on div "1.00" at bounding box center [323, 410] width 30 height 12
type input "2"
click at [352, 410] on div "0.00" at bounding box center [368, 410] width 44 height 12
type textarea "x"
type input "11.50"
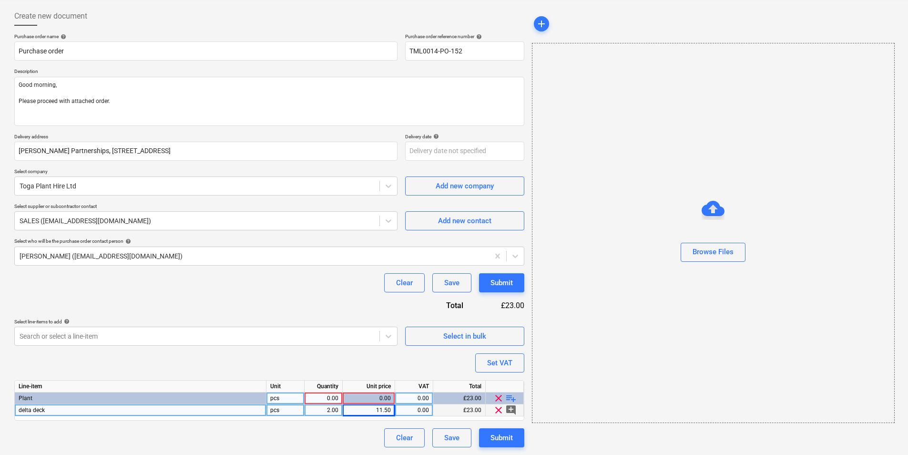
type textarea "x"
click at [420, 410] on div "0.00" at bounding box center [414, 410] width 30 height 12
type input "20"
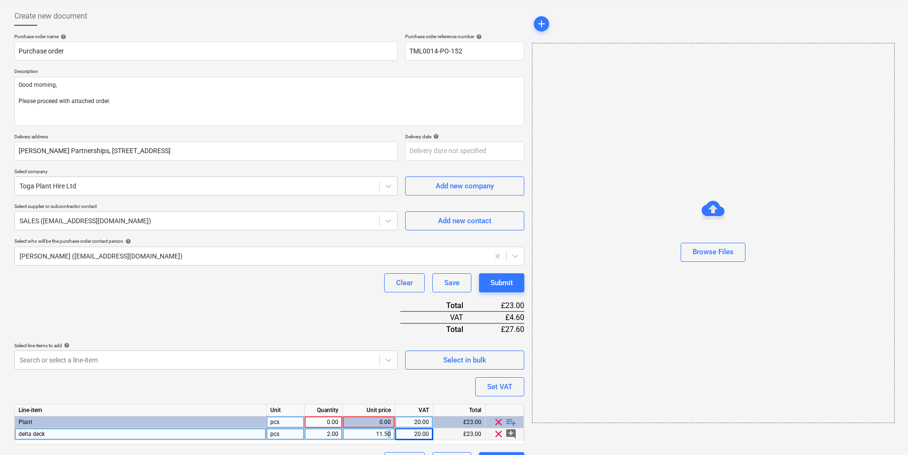
click at [388, 431] on div "11.50" at bounding box center [368, 434] width 44 height 12
type textarea "x"
type input "9.00"
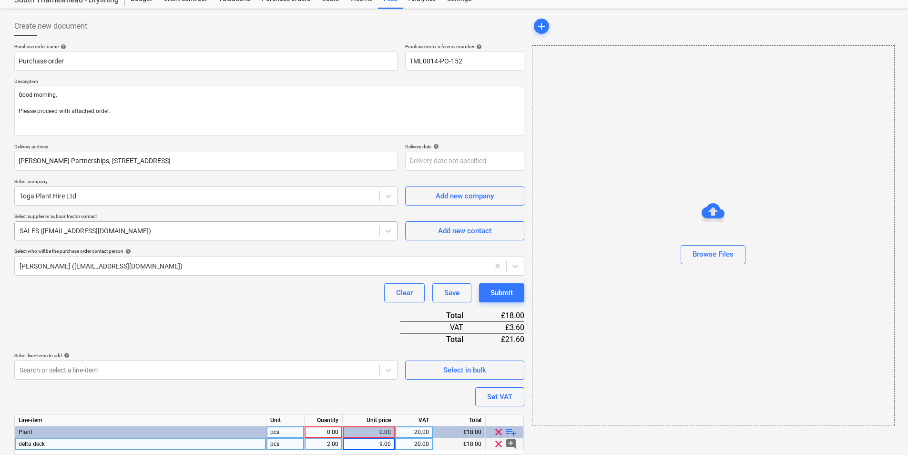
scroll to position [0, 0]
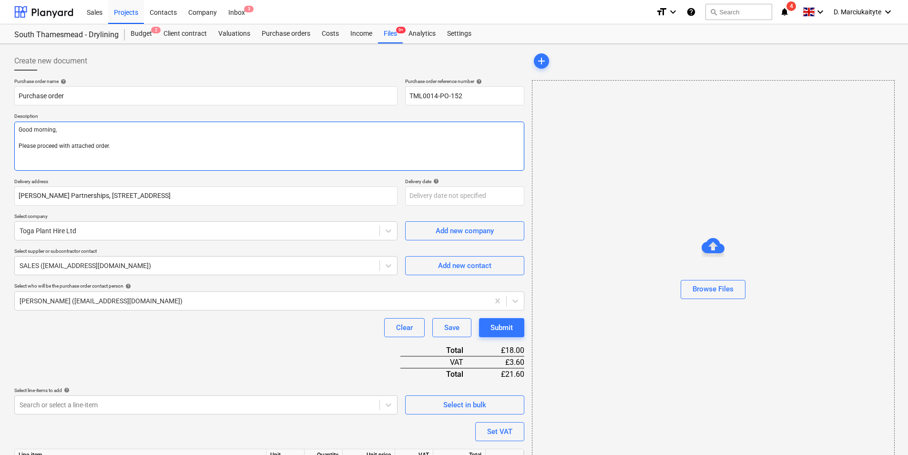
click at [119, 154] on textarea "Good morning, Please proceed with attached order." at bounding box center [269, 145] width 510 height 49
paste textarea "Site contact [PERSON_NAME] [PHONE_NUMBER]"
type textarea "x"
type textarea "Good morning, Please proceed with attached order. Site contact [PERSON_NAME] [P…"
type textarea "x"
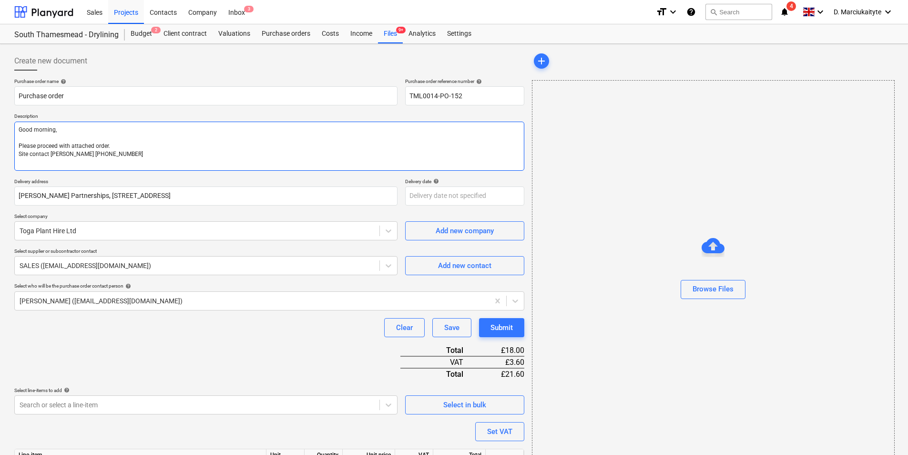
type textarea "Good morning, Please proceed with attached order. Site contact [PERSON_NAME] [P…"
type textarea "x"
type textarea "Good morning, Please proceed with attached order. Site contact [PERSON_NAME] [P…"
type textarea "x"
type textarea "Good morning, Please proceed with attached order. Site contact [PERSON_NAME] [P…"
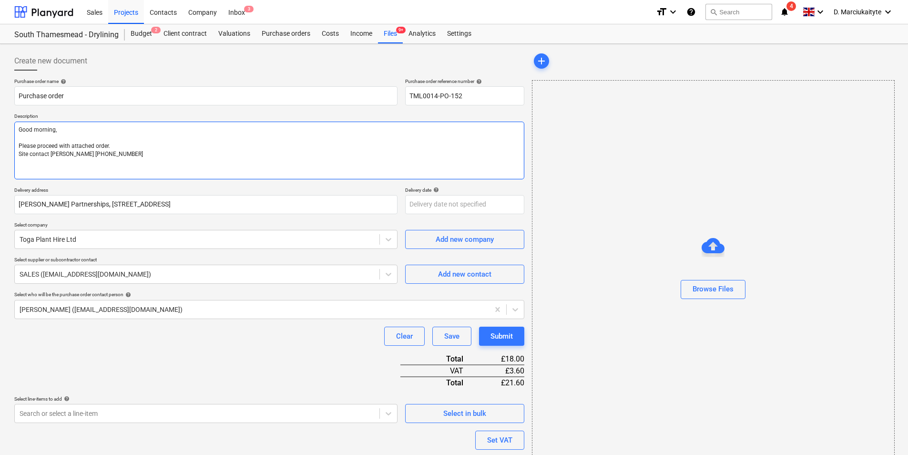
type textarea "x"
type textarea "Good morning, Please proceed with attached order. Site contact [PERSON_NAME] [P…"
type textarea "x"
type textarea "Good morning, Please proceed with attached order. Site contact [PERSON_NAME] [P…"
type textarea "x"
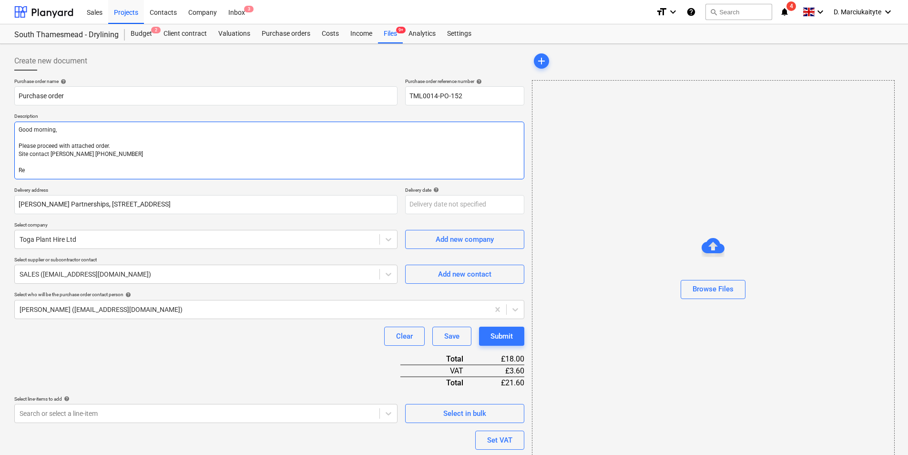
type textarea "Good morning, Please proceed with attached order. Site contact [PERSON_NAME] [P…"
type textarea "x"
type textarea "Good morning, Please proceed with attached order. Site contact [PERSON_NAME] [P…"
type textarea "x"
type textarea "Good morning, Please proceed with attached order. Site contact [PERSON_NAME] [P…"
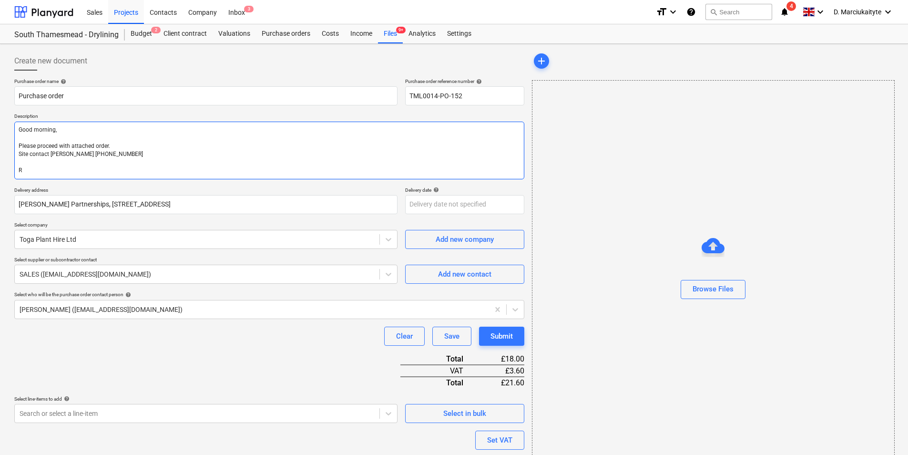
type textarea "x"
type textarea "Good morning, Please proceed with attached order. Site contact [PERSON_NAME] [P…"
type textarea "x"
type textarea "Good morning, Please proceed with attached order. Site contact [PERSON_NAME] [P…"
type textarea "x"
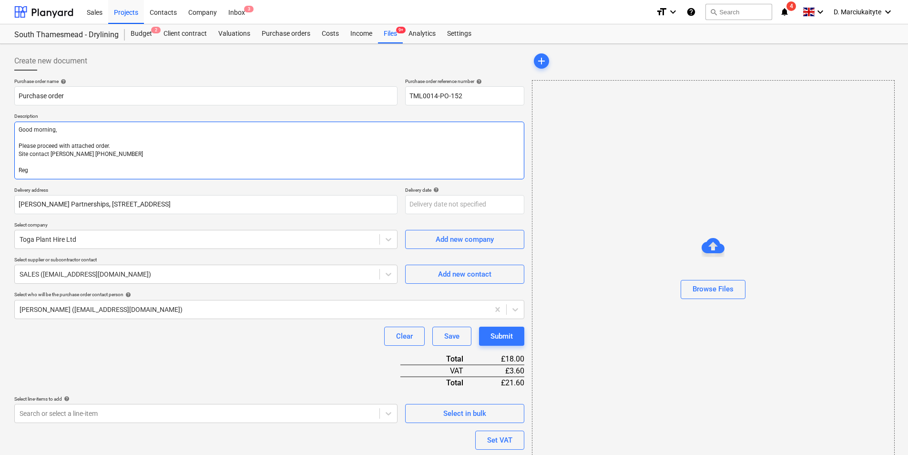
type textarea "Good morning, Please proceed with attached order. Site contact [PERSON_NAME] [P…"
type textarea "x"
type textarea "Good morning, Please proceed with attached order. Site contact [PERSON_NAME] [P…"
type textarea "x"
type textarea "Good morning, Please proceed with attached order. Site contact [PERSON_NAME] [P…"
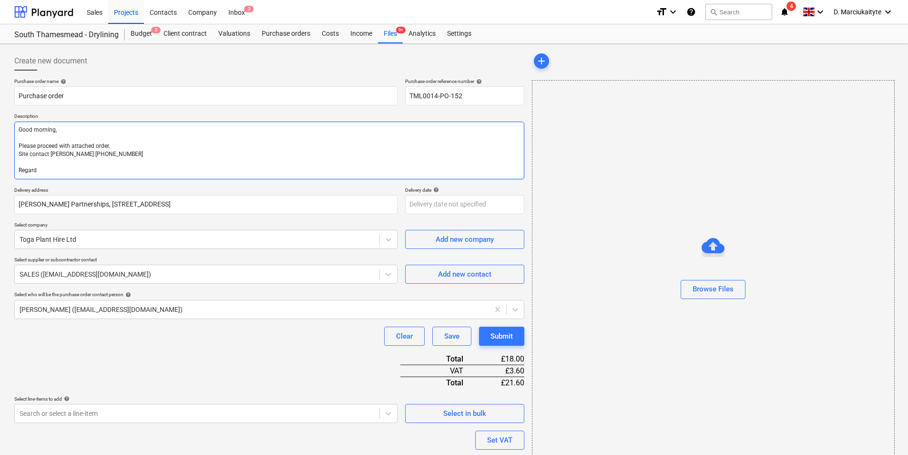
type textarea "x"
type textarea "Good morning, Please proceed with attached order. Site contact [PERSON_NAME] [P…"
type textarea "x"
type textarea "Good morning, Please proceed with attached order. Site contact [PERSON_NAME] [P…"
type textarea "x"
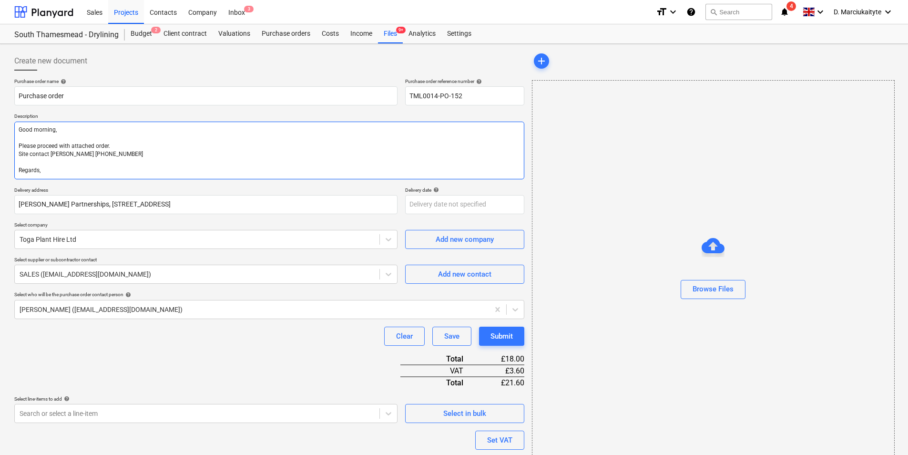
type textarea "Good morning, Please proceed with attached order. Site contact [PERSON_NAME] [P…"
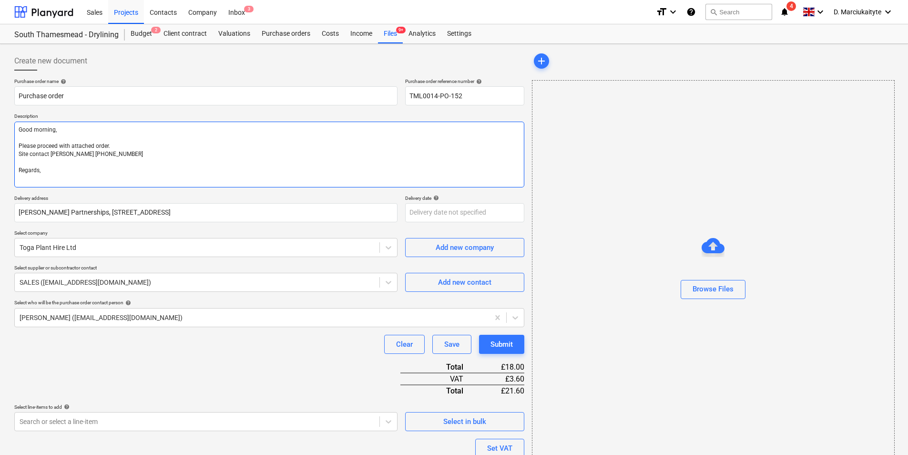
type textarea "x"
type textarea "Good morning, Please proceed with attached order. Site contact [PERSON_NAME] [P…"
type textarea "x"
type textarea "Good morning, Please proceed with attached order. Site contact [PERSON_NAME] [P…"
type textarea "x"
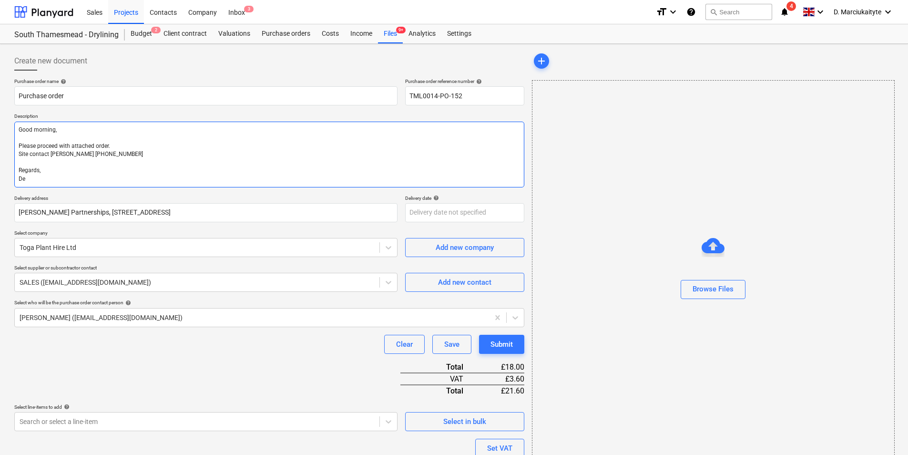
type textarea "Good morning, Please proceed with attached order. Site contact [PERSON_NAME] [P…"
type textarea "x"
type textarea "Good morning, Please proceed with attached order. Site contact [PERSON_NAME] [P…"
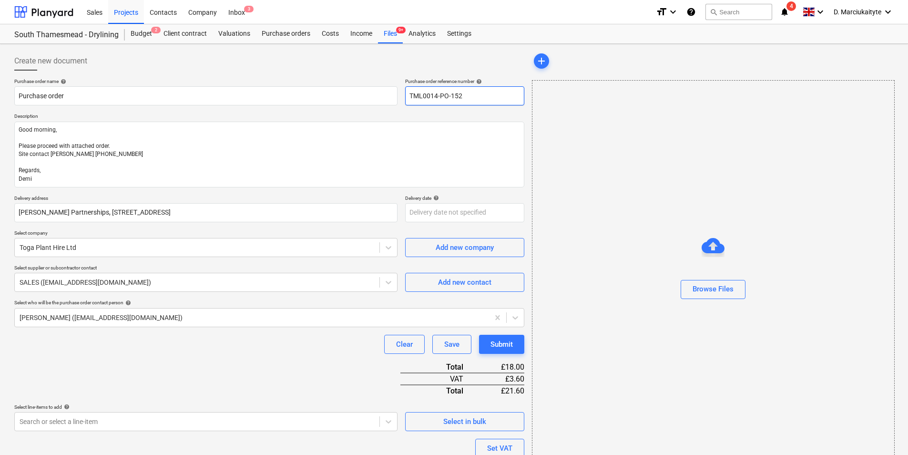
drag, startPoint x: 425, startPoint y: 98, endPoint x: 362, endPoint y: 84, distance: 64.9
click at [360, 86] on div "Purchase order name help Purchase order Purchase order reference number help TM…" at bounding box center [269, 91] width 510 height 27
click at [120, 101] on input "Purchase order" at bounding box center [205, 95] width 383 height 19
type textarea "x"
type input "Purchase order"
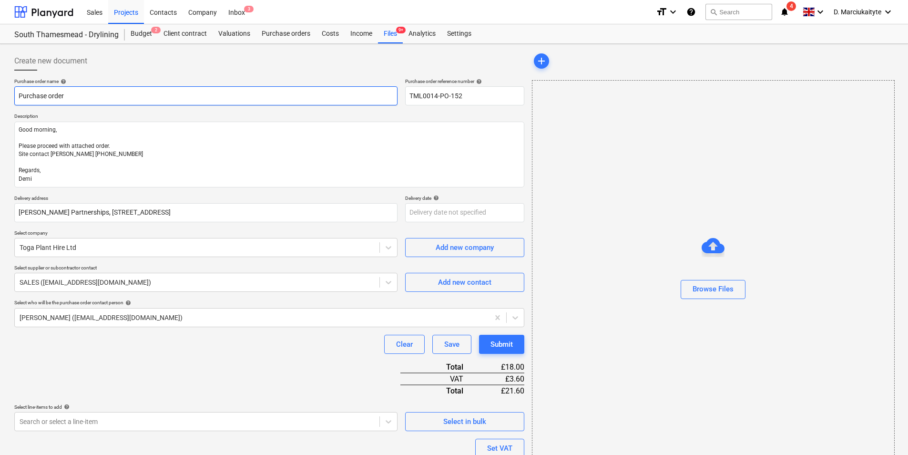
paste input "TML0014-PO-152"
type textarea "x"
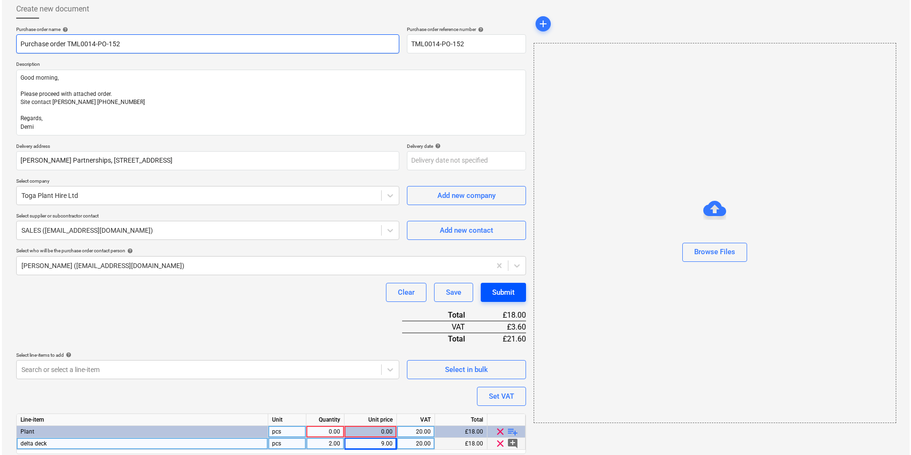
scroll to position [85, 0]
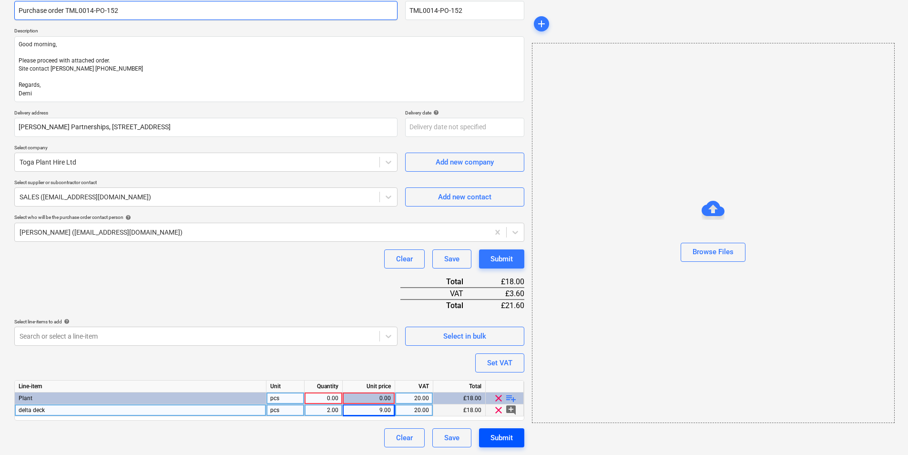
type input "Purchase order TML0014-PO-152"
click at [500, 446] on button "Submit" at bounding box center [501, 437] width 45 height 19
type textarea "x"
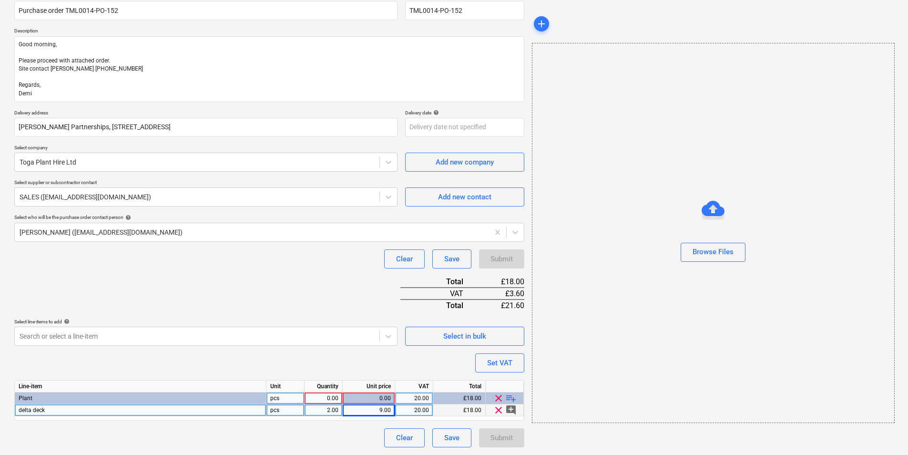
click at [324, 395] on div "0.00" at bounding box center [323, 398] width 30 height 12
type input "1"
click at [496, 433] on div "Submit" at bounding box center [501, 437] width 22 height 12
type textarea "x"
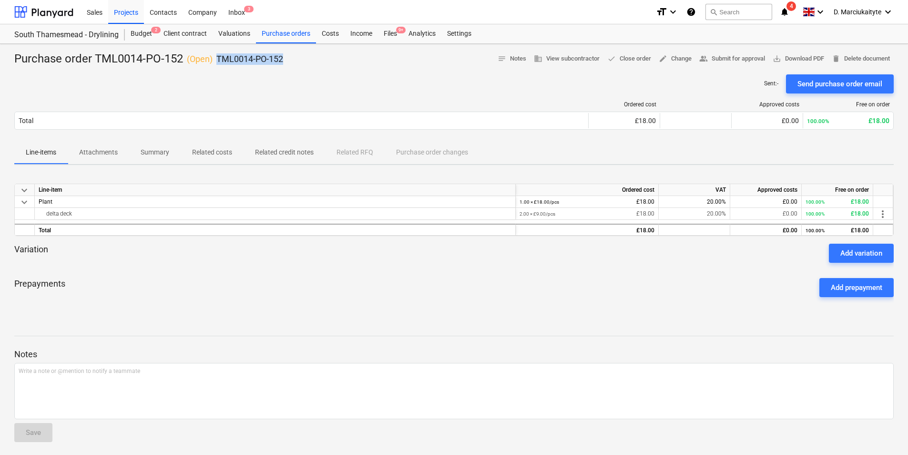
drag, startPoint x: 288, startPoint y: 60, endPoint x: 217, endPoint y: 59, distance: 71.0
click at [217, 59] on div "Purchase order TML0014-PO-152 ( Open ) TML0014-PO-152 notes Notes business View…" at bounding box center [453, 58] width 879 height 15
copy p "TML0014-PO-152"
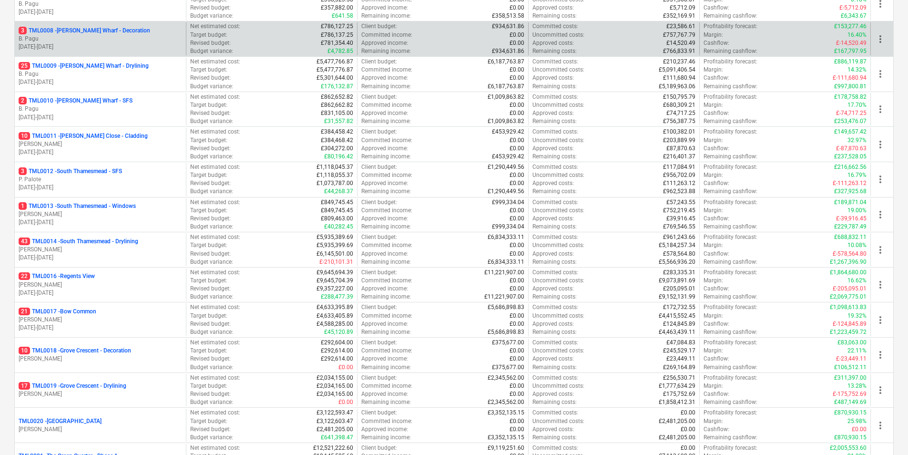
scroll to position [429, 0]
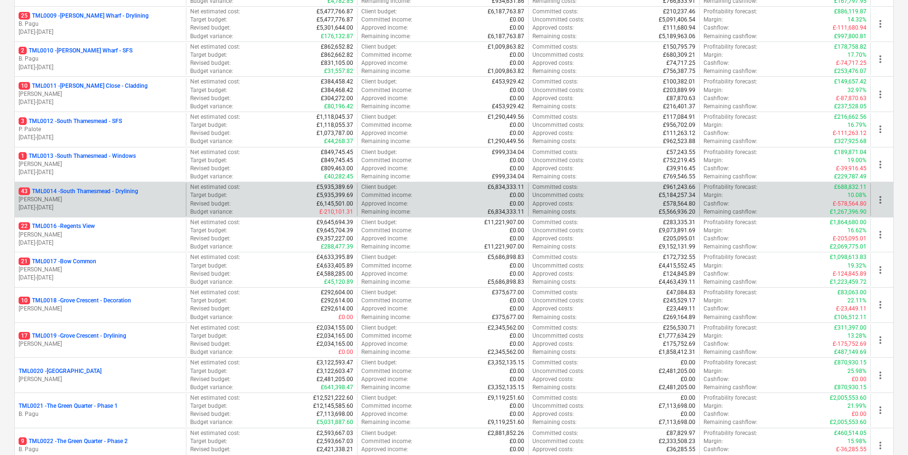
click at [103, 182] on div "43 TML0014 - South Thamesmead - Drylining M. Tomlinson 06.01.2025 - 07.09.2026 …" at bounding box center [453, 199] width 879 height 35
click at [99, 199] on p "[PERSON_NAME]" at bounding box center [100, 199] width 163 height 8
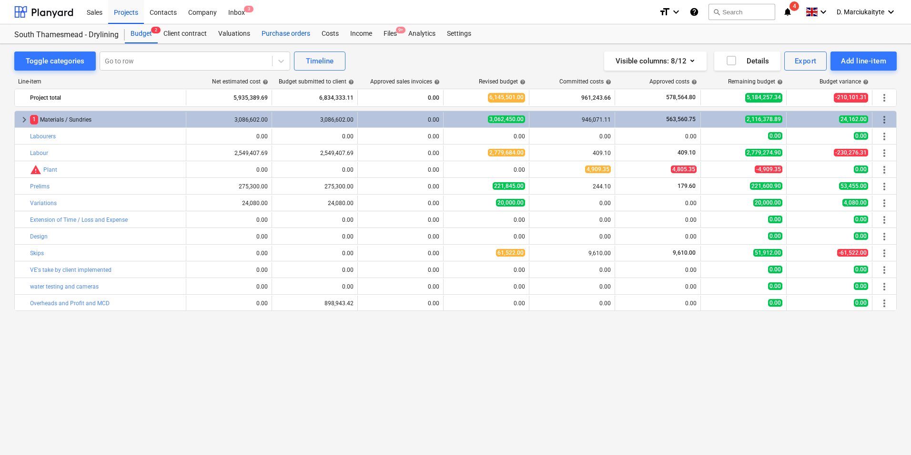
click at [274, 32] on div "Purchase orders" at bounding box center [286, 33] width 60 height 19
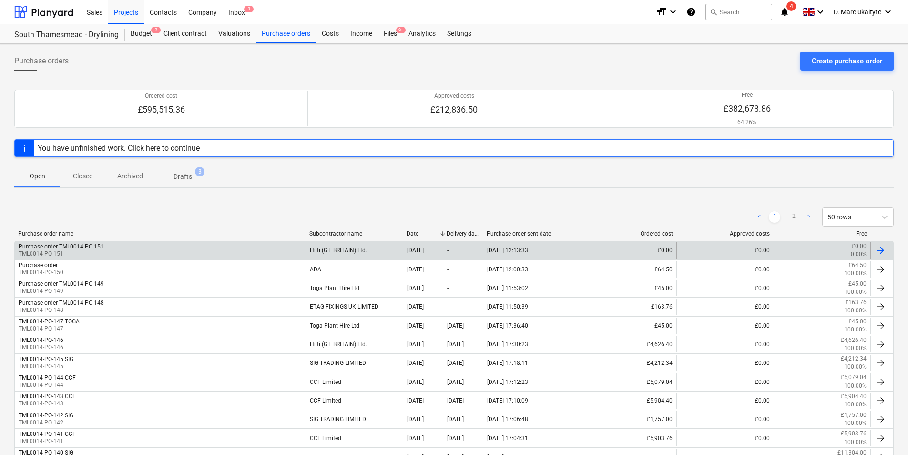
click at [164, 247] on div "Purchase order TML0014-PO-151 TML0014-PO-151" at bounding box center [160, 250] width 291 height 16
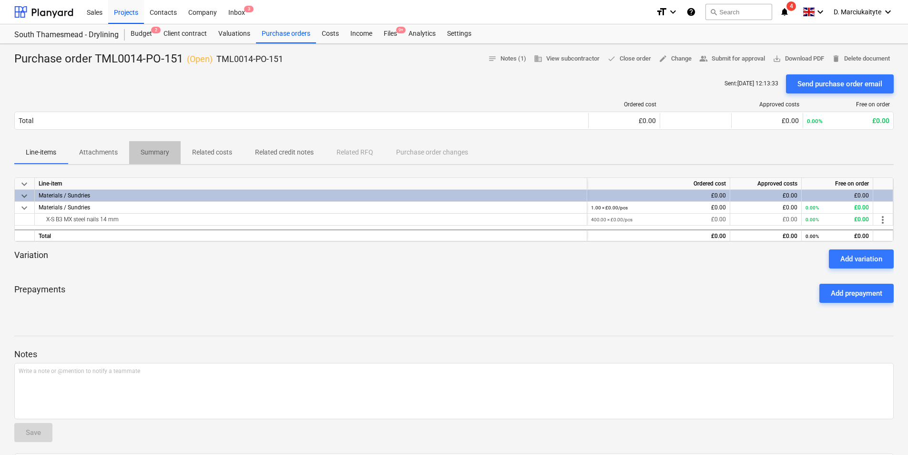
click at [143, 151] on p "Summary" at bounding box center [155, 152] width 29 height 10
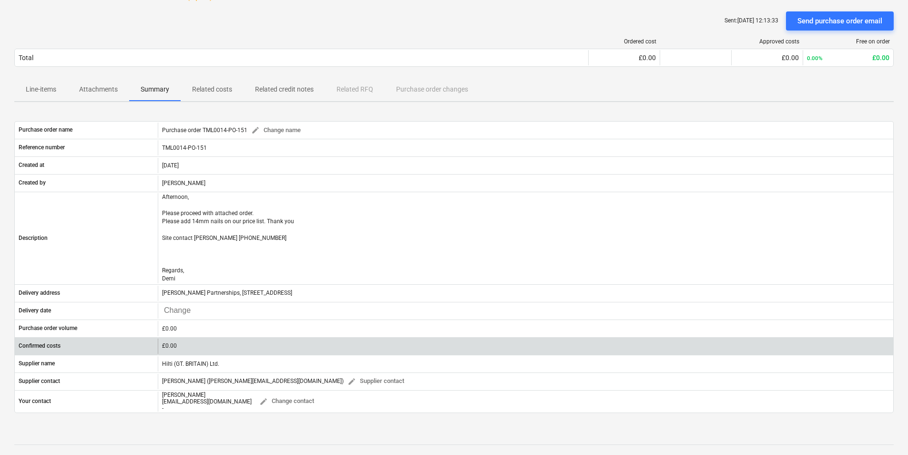
scroll to position [191, 0]
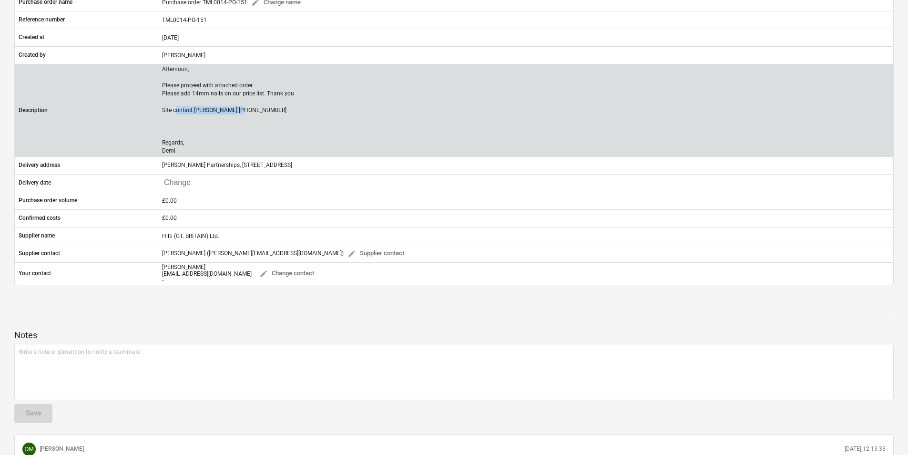
drag, startPoint x: 240, startPoint y: 111, endPoint x: 175, endPoint y: 114, distance: 65.4
click at [175, 114] on p "Afternoon, Please proceed with attached order. Please add 14mm nails on our pri…" at bounding box center [228, 110] width 133 height 90
drag, startPoint x: 175, startPoint y: 114, endPoint x: 217, endPoint y: 131, distance: 45.6
click at [217, 131] on p "Afternoon, Please proceed with attached order. Please add 14mm nails on our pri…" at bounding box center [228, 110] width 133 height 90
drag, startPoint x: 248, startPoint y: 110, endPoint x: 161, endPoint y: 111, distance: 87.2
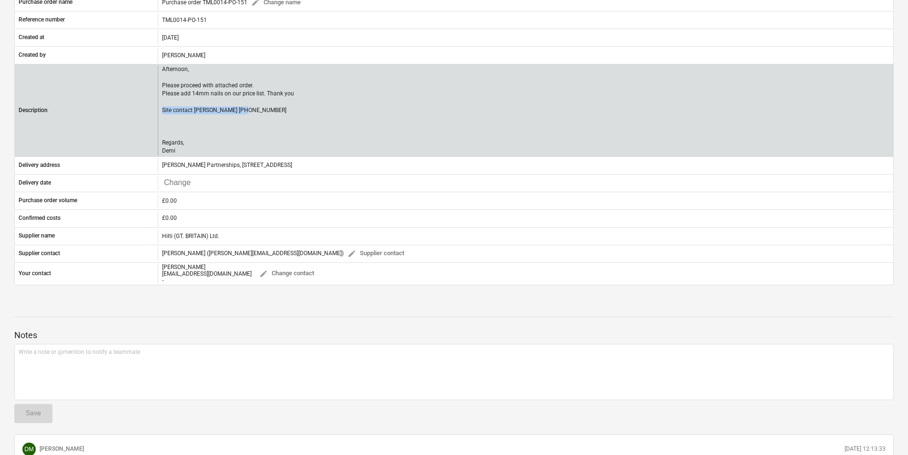
click at [161, 111] on div "Afternoon, Please proceed with attached order. Please add 14mm nails on our pri…" at bounding box center [525, 110] width 735 height 90
copy p "Site contact [PERSON_NAME] [PHONE_NUMBER]"
